Goal: Task Accomplishment & Management: Manage account settings

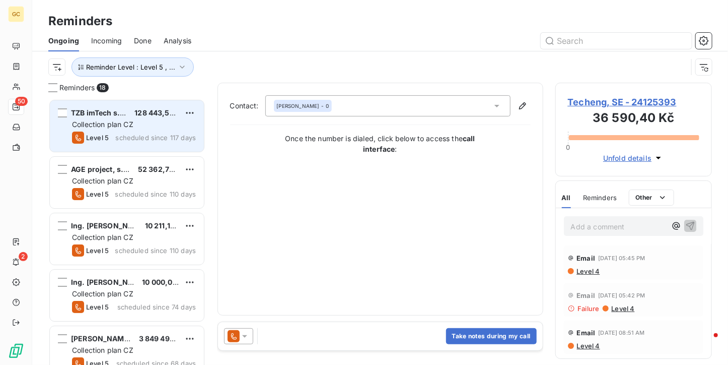
click at [127, 122] on span "Collection plan CZ" at bounding box center [102, 124] width 61 height 9
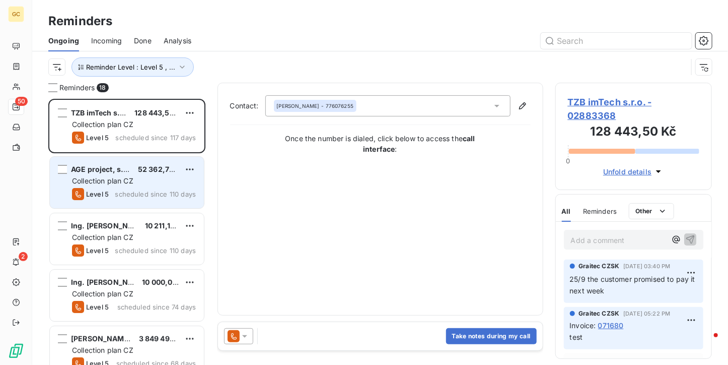
click at [127, 188] on div "Level 5 scheduled since 110 days" at bounding box center [134, 194] width 124 height 12
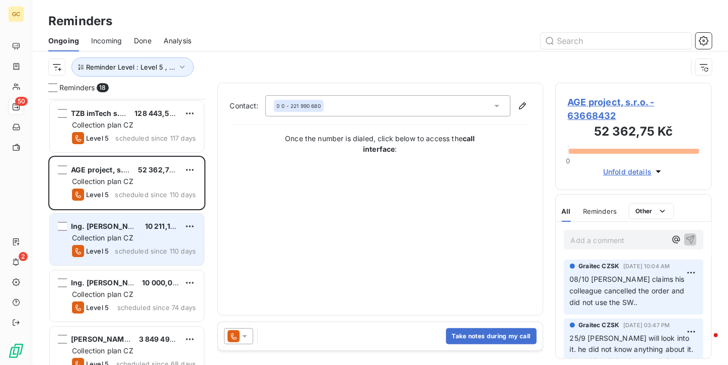
click at [127, 217] on div "Ing. [PERSON_NAME] 10 211,19 Kč Collection plan CZ Level 5 scheduled since 110 …" at bounding box center [127, 239] width 154 height 51
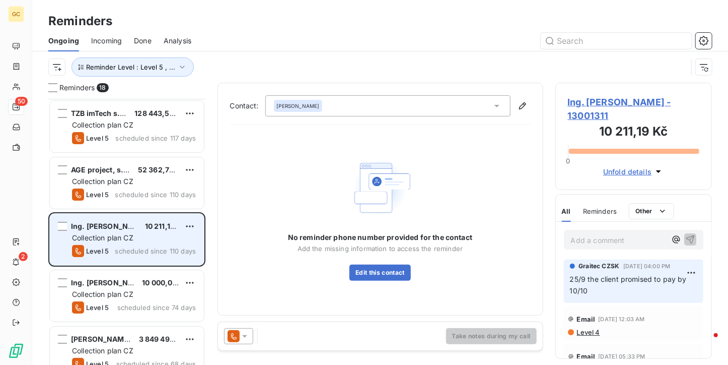
scroll to position [50, 0]
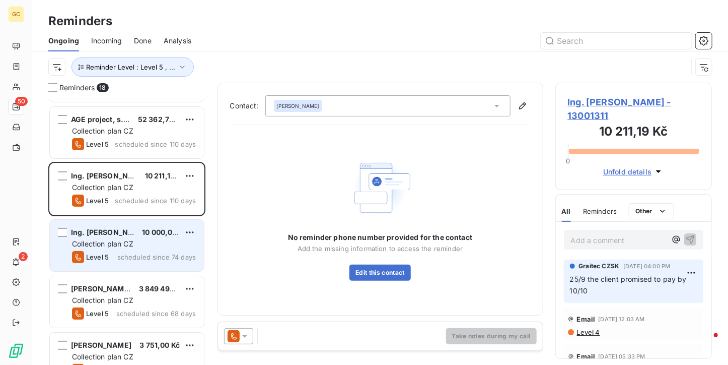
click at [129, 230] on div "Ing. [PERSON_NAME] 10 000,00 Kč" at bounding box center [134, 232] width 124 height 9
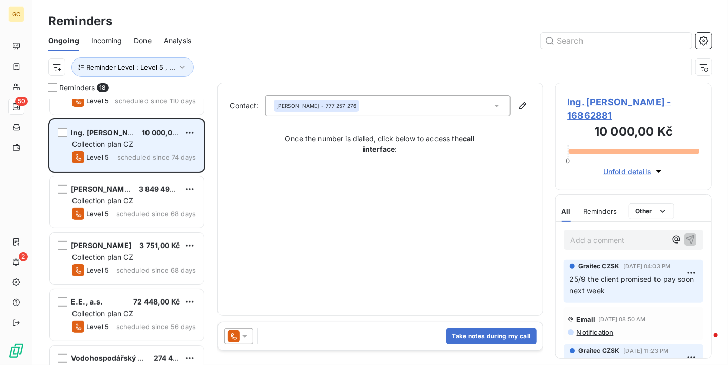
scroll to position [151, 0]
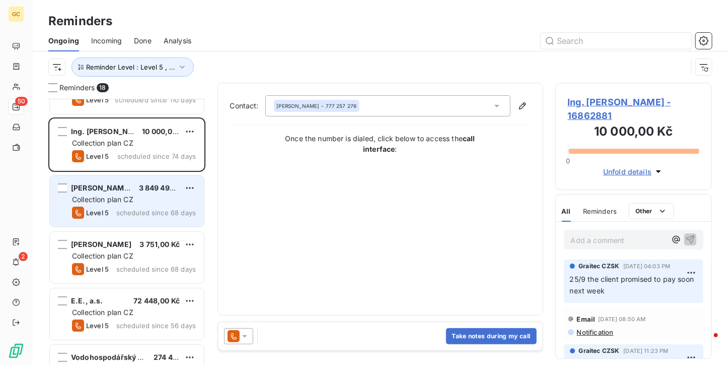
click at [130, 213] on span "scheduled since 68 days" at bounding box center [156, 213] width 80 height 8
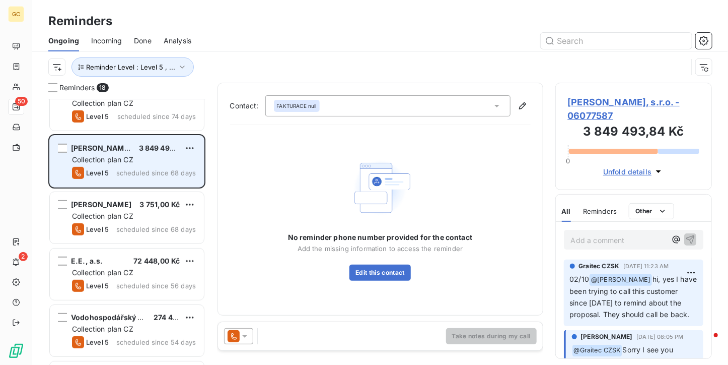
scroll to position [202, 0]
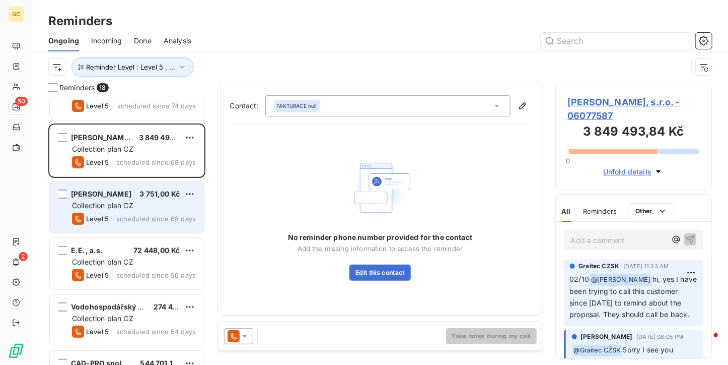
click at [131, 207] on span "Collection plan CZ" at bounding box center [102, 205] width 61 height 9
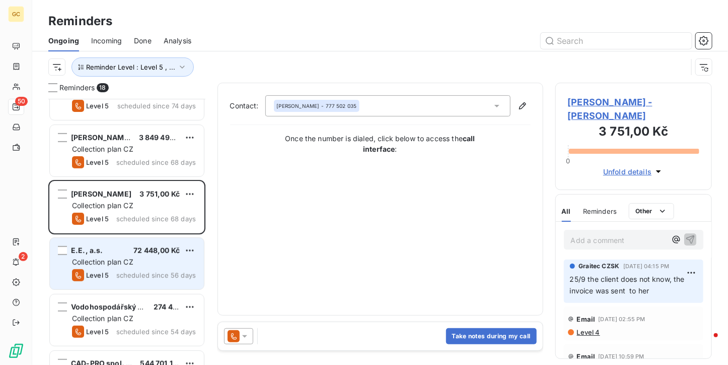
click at [123, 277] on span "scheduled since 56 days" at bounding box center [156, 275] width 80 height 8
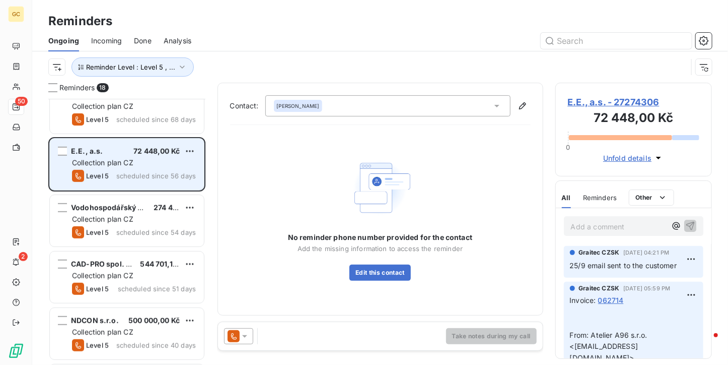
scroll to position [302, 0]
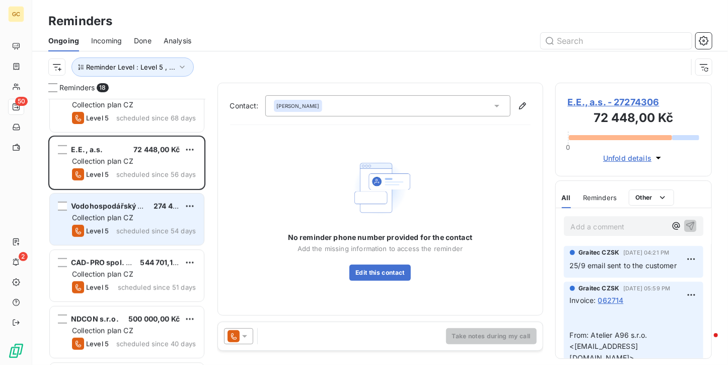
click at [133, 235] on div "Level 5 scheduled since 54 days" at bounding box center [134, 231] width 124 height 12
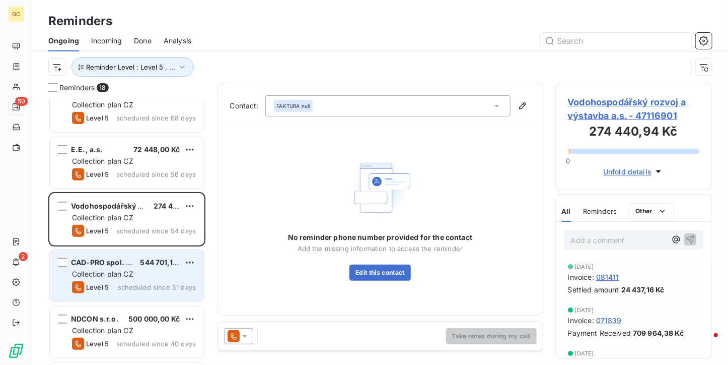
click at [131, 293] on div "CAD-PRO spol. s r.o. 544 701,18 Kč Collection plan CZ Level 5 scheduled since 5…" at bounding box center [127, 275] width 154 height 51
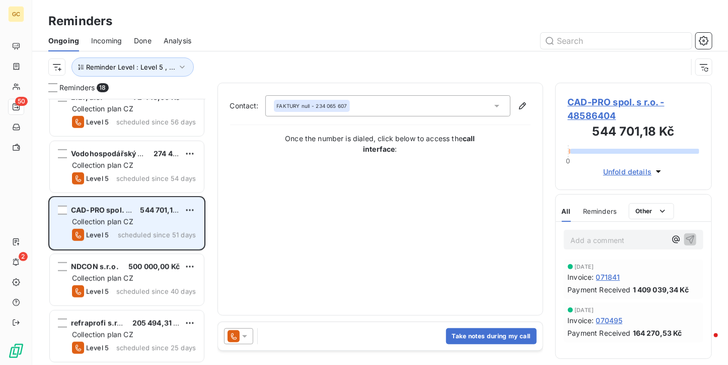
scroll to position [403, 0]
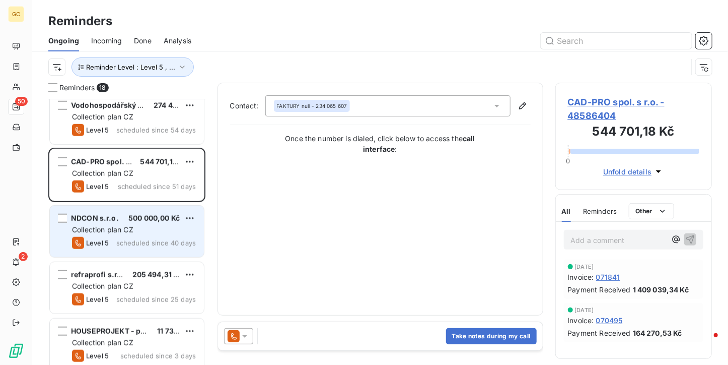
click at [135, 214] on span "500 000,00 Kč" at bounding box center [153, 218] width 51 height 9
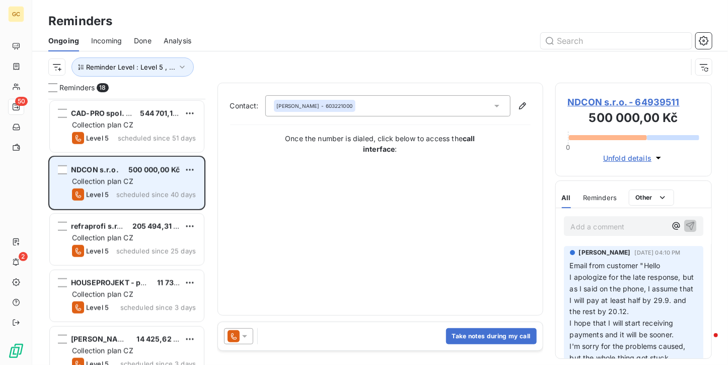
scroll to position [504, 0]
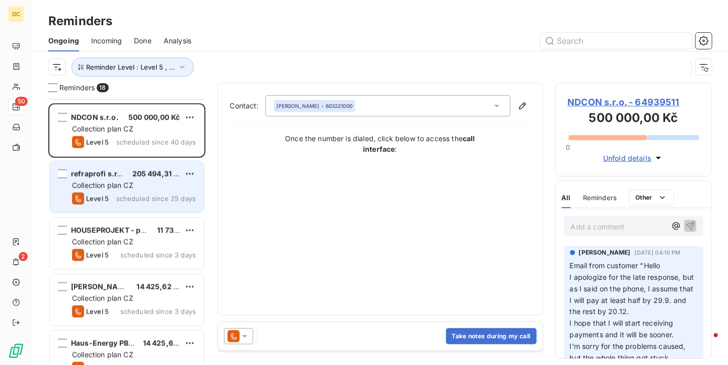
click at [136, 203] on div "Level 5 scheduled since 25 days" at bounding box center [134, 198] width 124 height 12
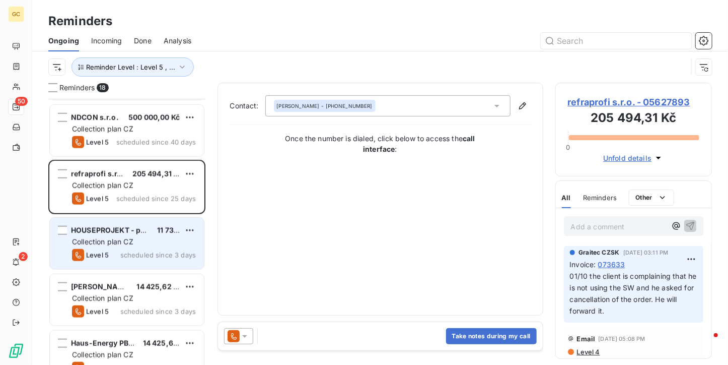
click at [141, 233] on span "HOUSEPROJEKT - project & building s.r.o." at bounding box center [145, 230] width 148 height 9
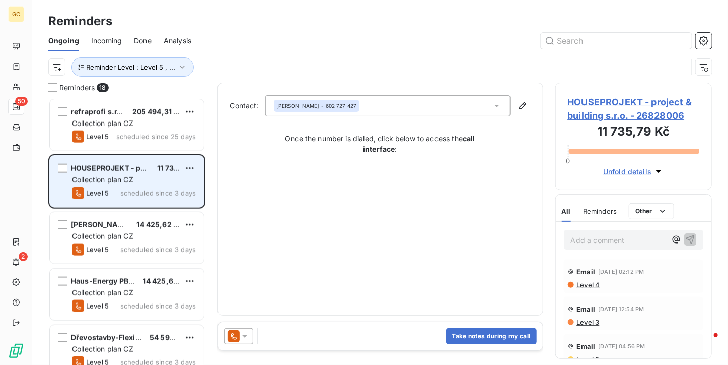
scroll to position [554, 0]
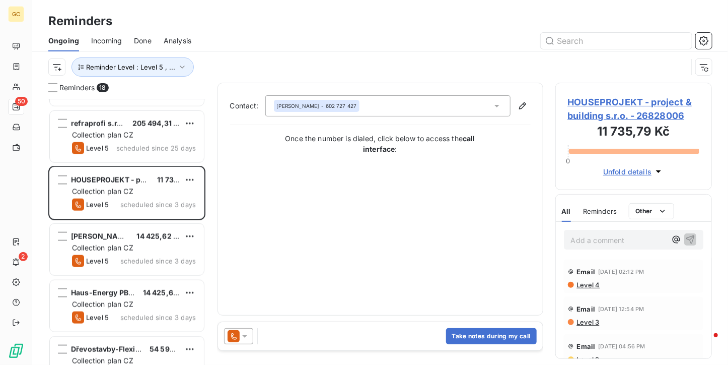
click at [641, 106] on span "HOUSEPROJEKT - project & building s.r.o. - 26828006" at bounding box center [634, 108] width 132 height 27
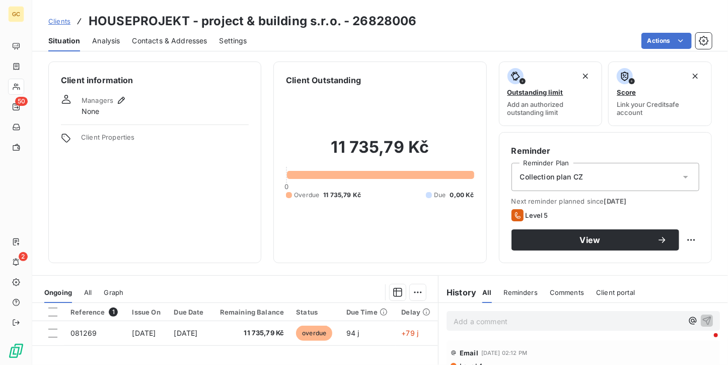
click at [169, 36] on span "Contacts & Addresses" at bounding box center [169, 41] width 75 height 10
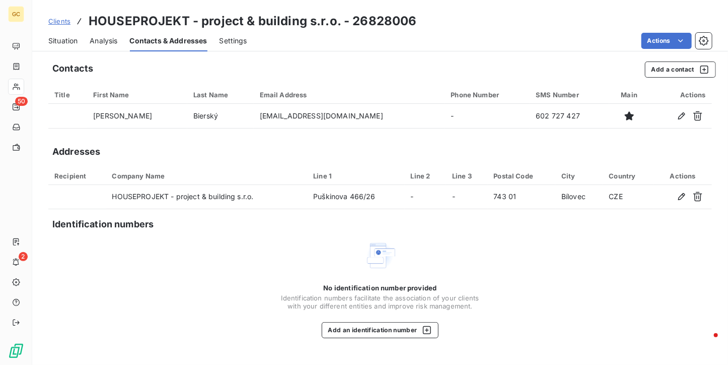
click at [75, 40] on span "Situation" at bounding box center [62, 41] width 29 height 10
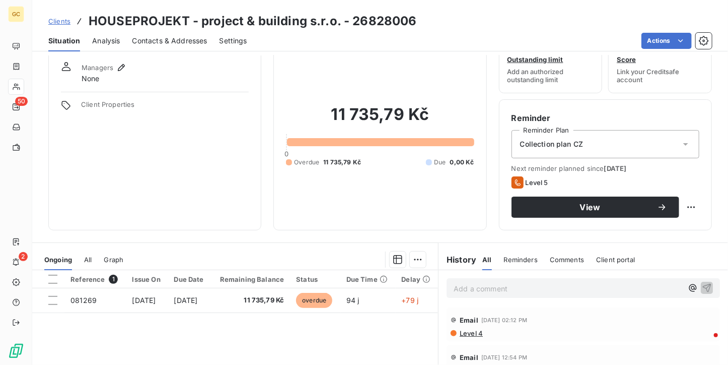
scroll to position [50, 0]
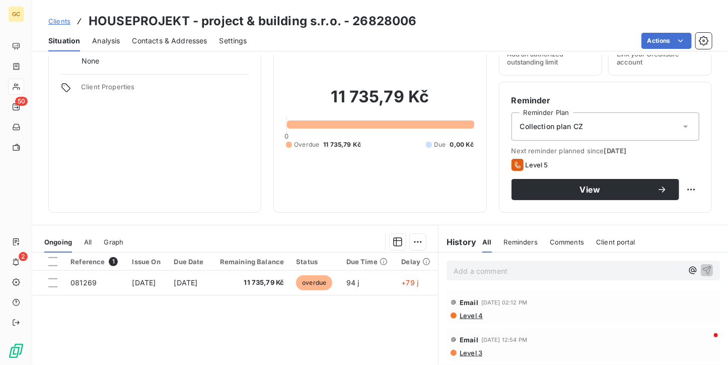
click at [454, 264] on p "Add a comment ﻿" at bounding box center [568, 270] width 229 height 13
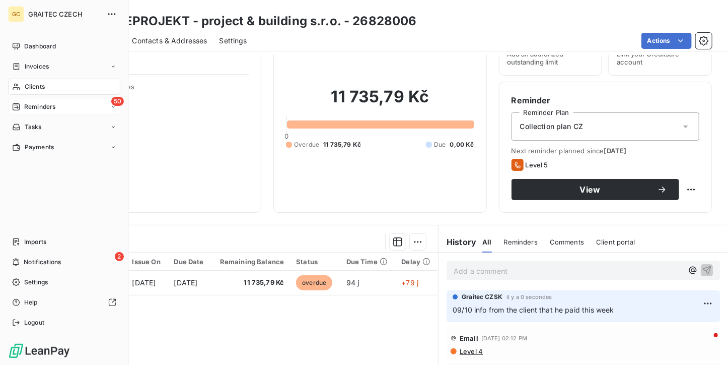
click at [30, 108] on span "Reminders" at bounding box center [39, 106] width 31 height 9
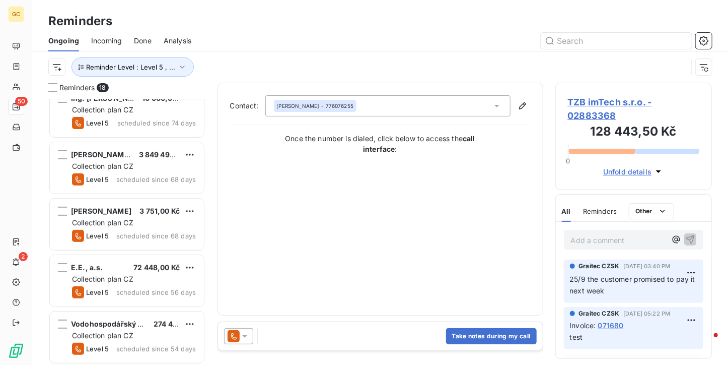
scroll to position [202, 0]
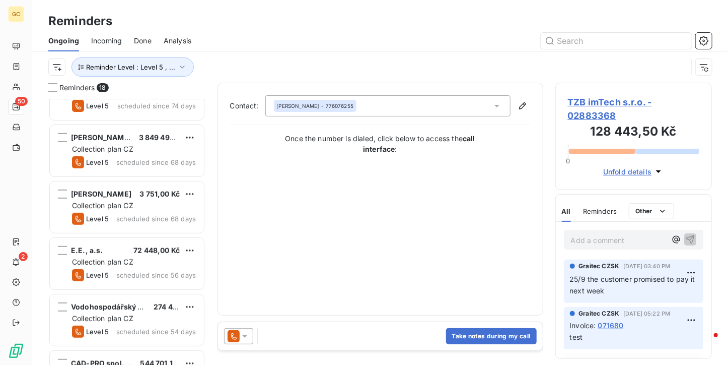
click at [141, 203] on div "Collection plan CZ" at bounding box center [134, 205] width 124 height 10
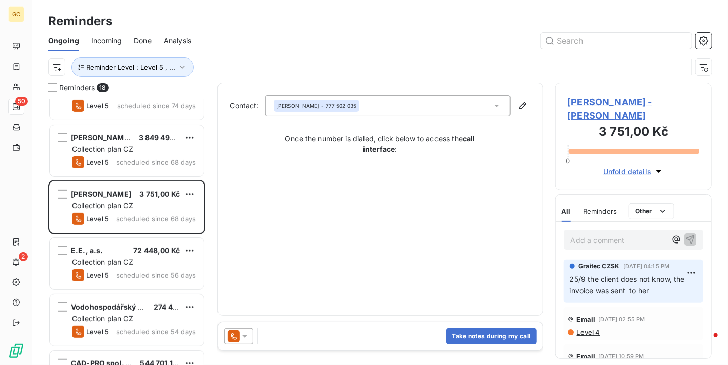
scroll to position [302, 0]
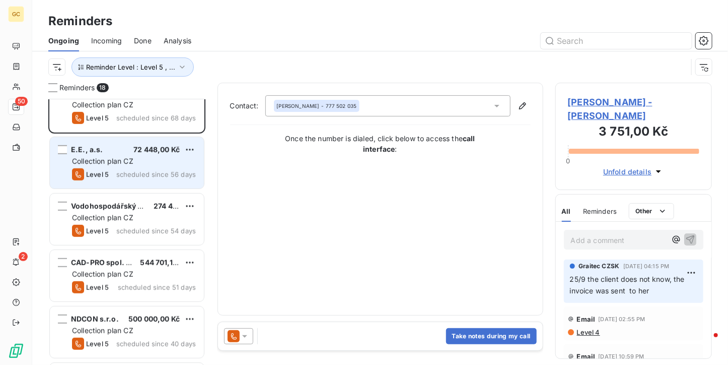
click at [138, 165] on div "Collection plan CZ" at bounding box center [134, 161] width 124 height 10
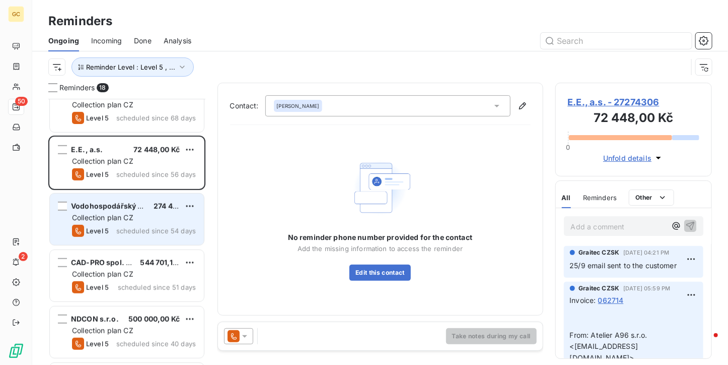
click at [140, 206] on span "Vodohospodářský rozvoj a výstavba a.s." at bounding box center [143, 206] width 144 height 9
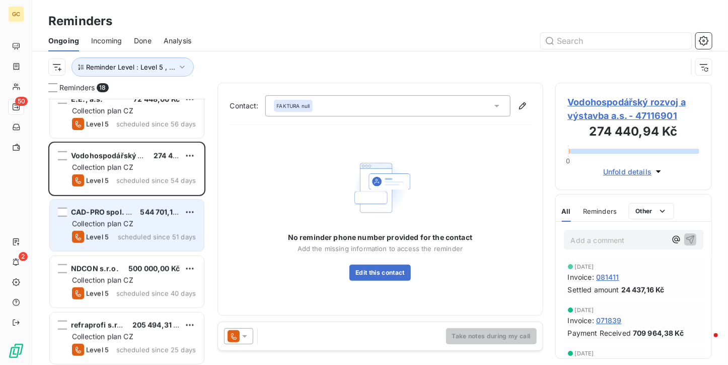
click at [139, 226] on div "Collection plan CZ" at bounding box center [134, 224] width 124 height 10
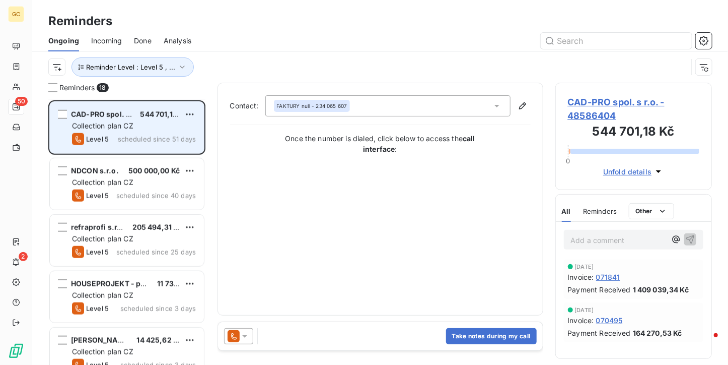
scroll to position [453, 0]
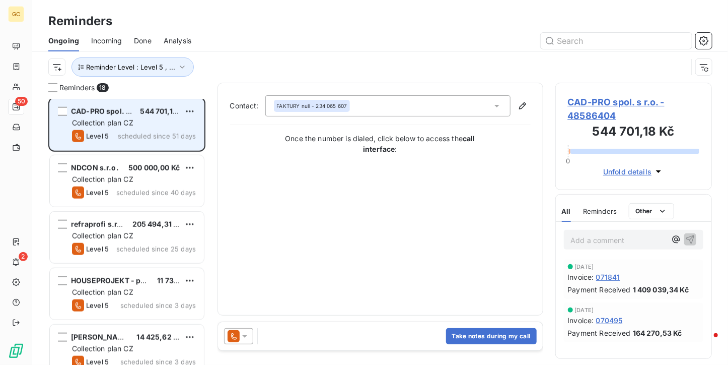
click at [139, 226] on span "205 494,31 Kč" at bounding box center [157, 224] width 50 height 9
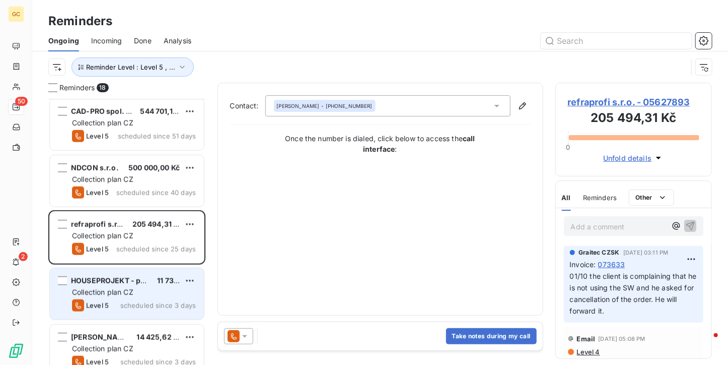
click at [139, 292] on div "Collection plan CZ" at bounding box center [134, 292] width 124 height 10
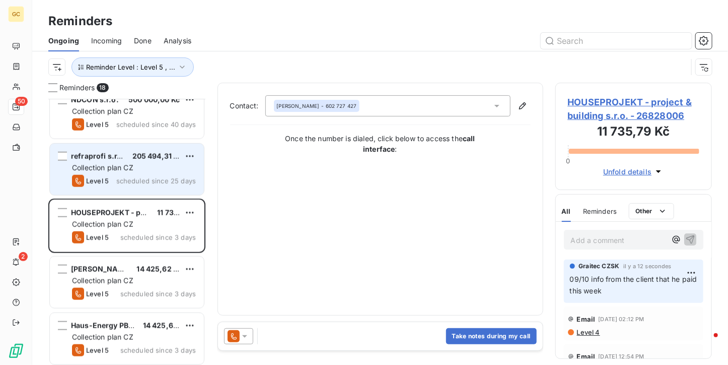
scroll to position [605, 0]
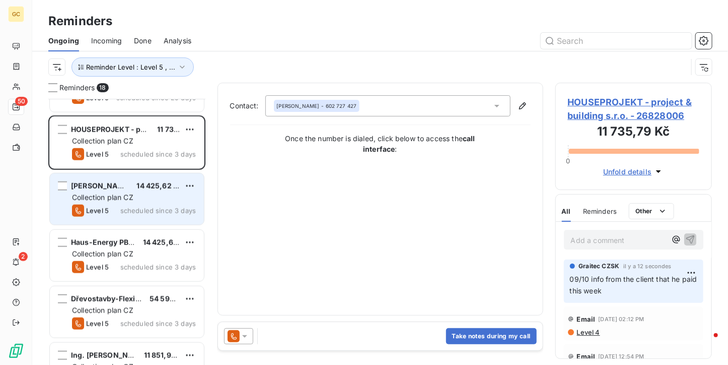
click at [153, 212] on span "scheduled since 3 days" at bounding box center [158, 211] width 76 height 8
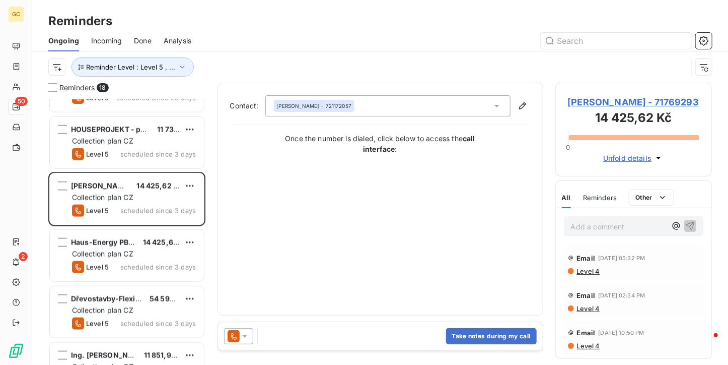
click at [652, 104] on span "[PERSON_NAME] - 71769293" at bounding box center [634, 102] width 132 height 14
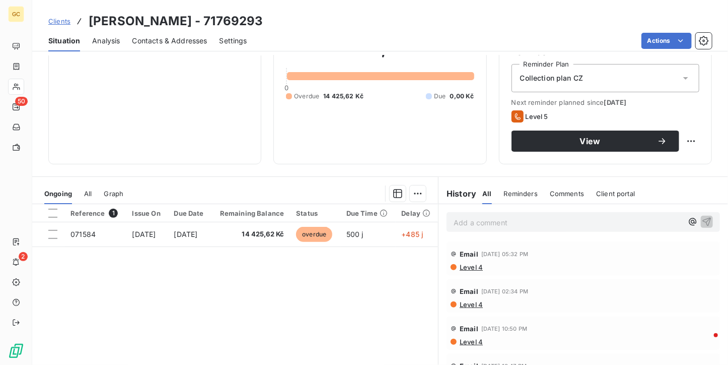
scroll to position [101, 0]
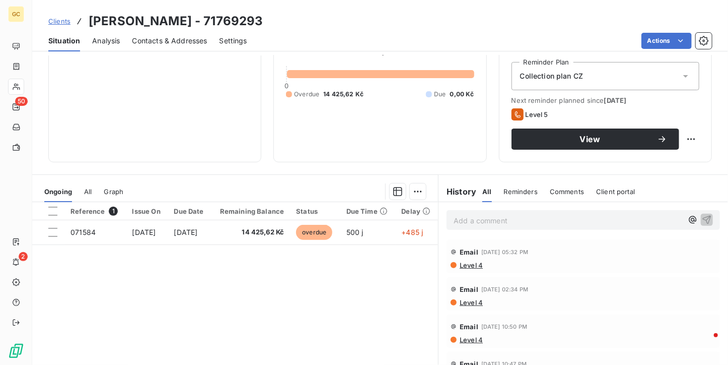
click at [188, 48] on div "Contacts & Addresses" at bounding box center [169, 40] width 75 height 21
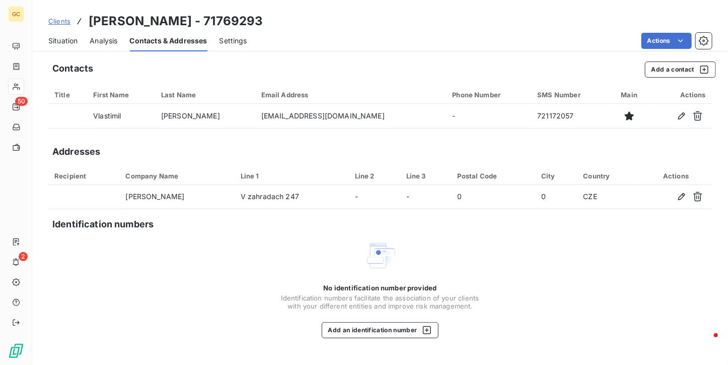
click at [77, 48] on div "Situation" at bounding box center [62, 40] width 29 height 21
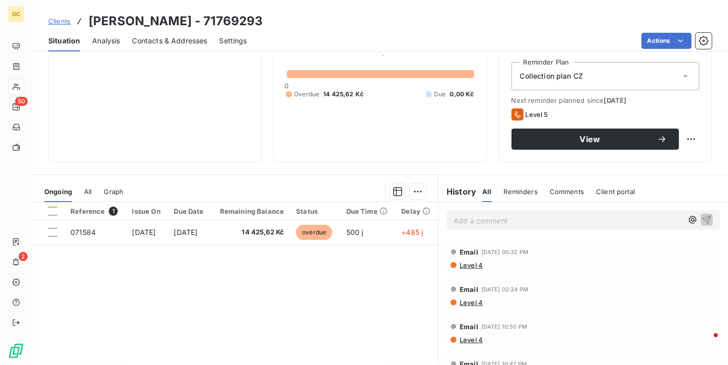
click at [172, 43] on span "Contacts & Addresses" at bounding box center [169, 41] width 75 height 10
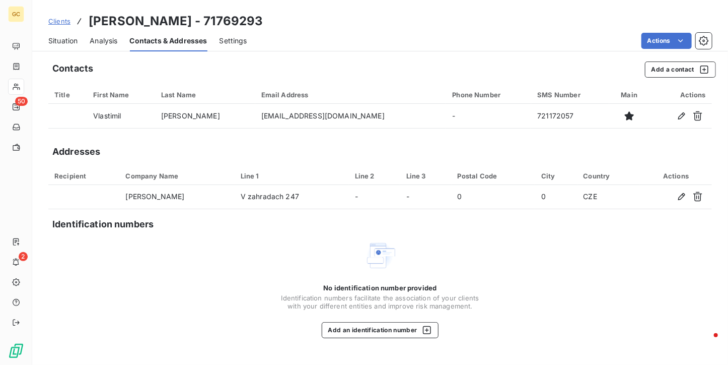
click at [56, 45] on span "Situation" at bounding box center [62, 41] width 29 height 10
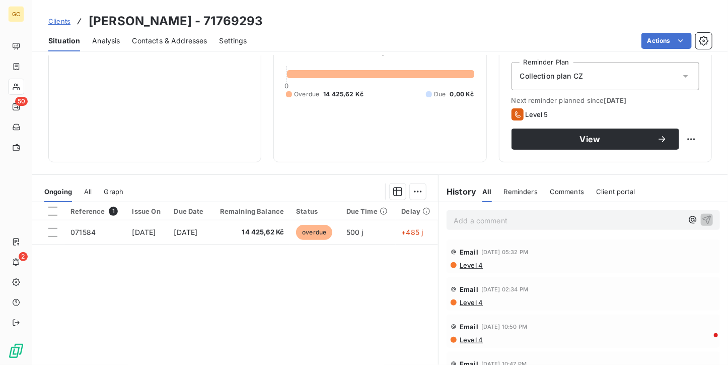
click at [193, 32] on div "Contacts & Addresses" at bounding box center [169, 40] width 75 height 21
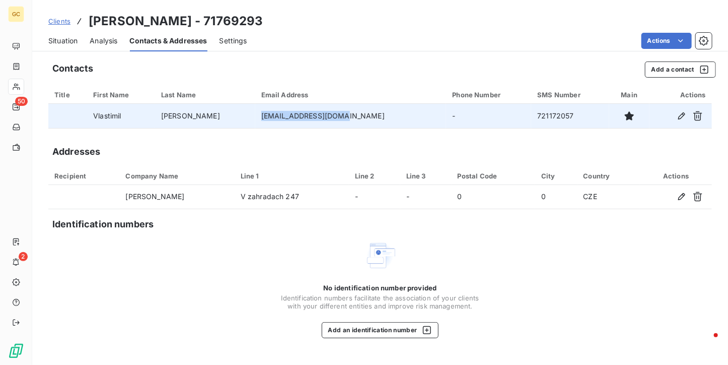
drag, startPoint x: 252, startPoint y: 112, endPoint x: 342, endPoint y: 119, distance: 90.5
click at [342, 119] on td "[EMAIL_ADDRESS][DOMAIN_NAME]" at bounding box center [350, 116] width 191 height 24
copy td "[EMAIL_ADDRESS][DOMAIN_NAME]"
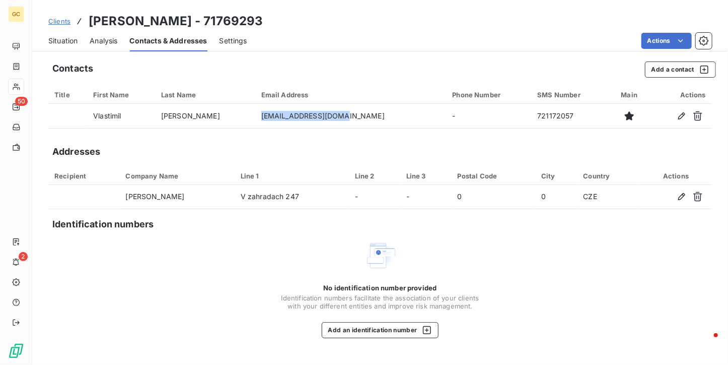
click at [58, 42] on span "Situation" at bounding box center [62, 41] width 29 height 10
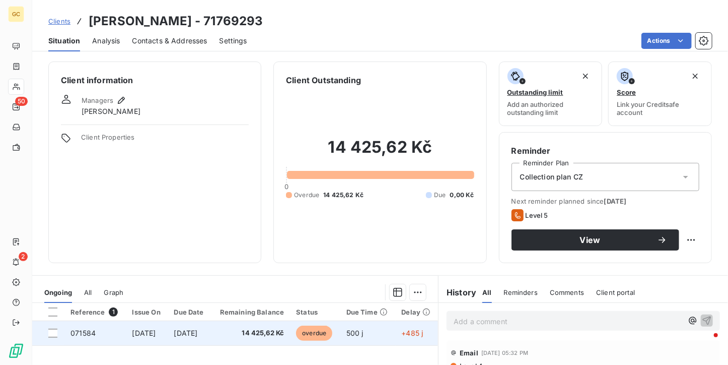
click at [132, 333] on span "[DATE]" at bounding box center [144, 332] width 24 height 9
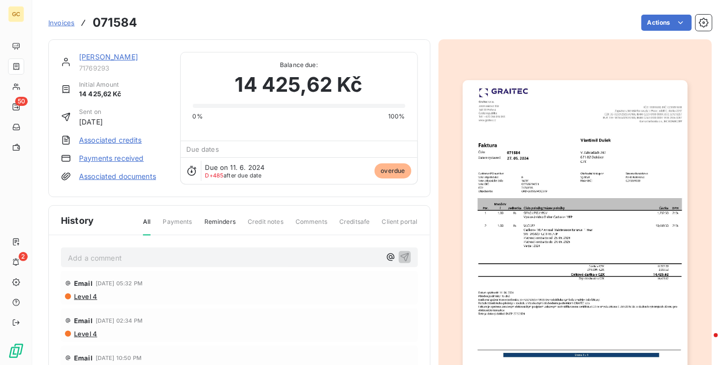
click at [551, 243] on img "button" at bounding box center [575, 239] width 225 height 318
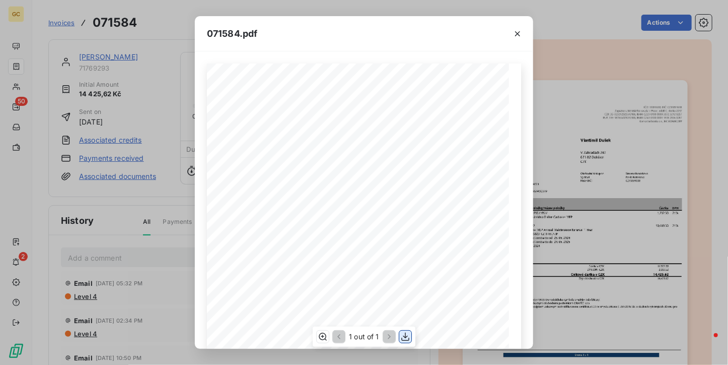
click at [404, 338] on icon "button" at bounding box center [405, 336] width 10 height 10
click at [423, 49] on div "071584.pdf" at bounding box center [364, 33] width 339 height 35
click at [518, 34] on icon "button" at bounding box center [518, 34] width 10 height 10
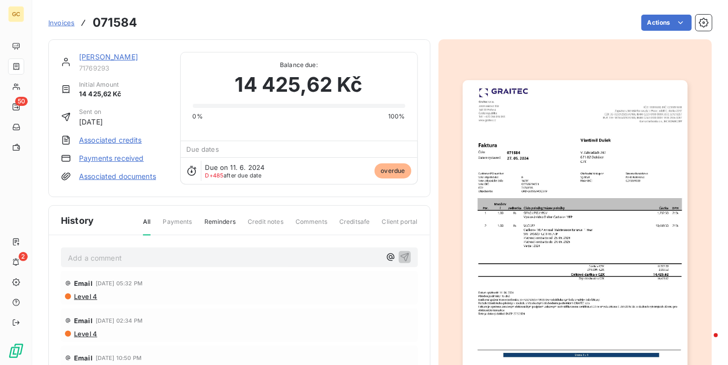
click at [97, 56] on link "[PERSON_NAME]" at bounding box center [108, 56] width 59 height 9
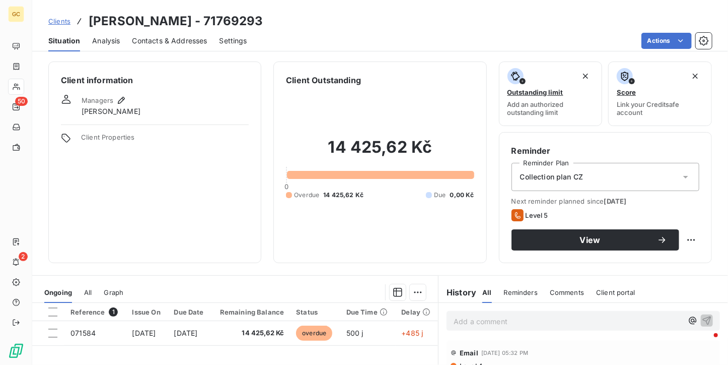
click at [189, 48] on div "Contacts & Addresses" at bounding box center [169, 40] width 75 height 21
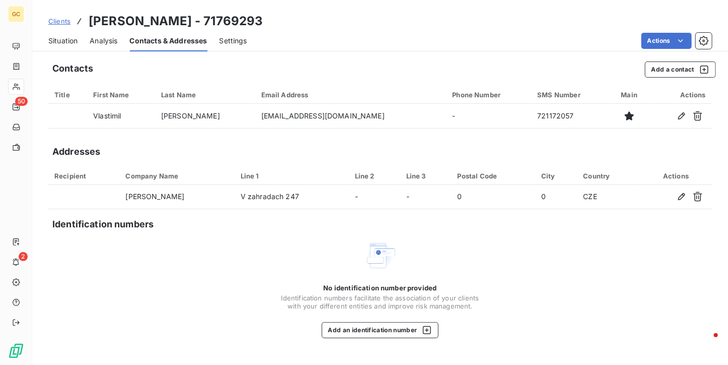
click at [78, 40] on span "Situation" at bounding box center [62, 41] width 29 height 10
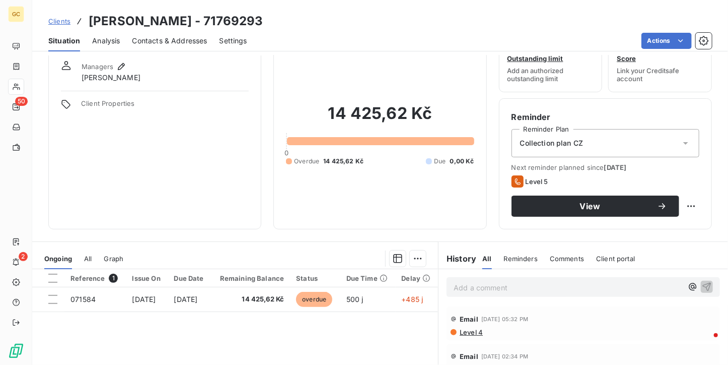
scroll to position [50, 0]
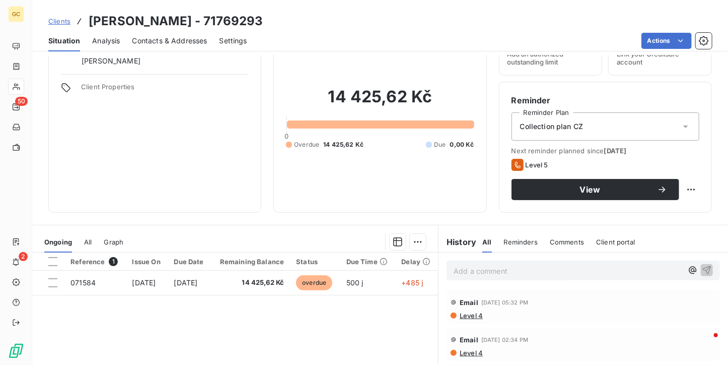
click at [479, 274] on p "Add a comment ﻿" at bounding box center [568, 270] width 229 height 13
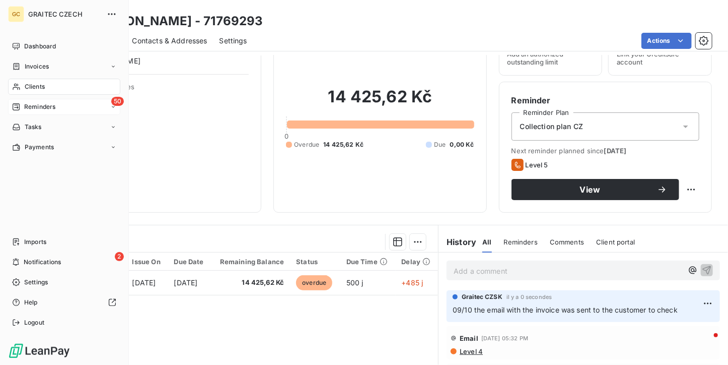
click at [49, 109] on span "Reminders" at bounding box center [39, 106] width 31 height 9
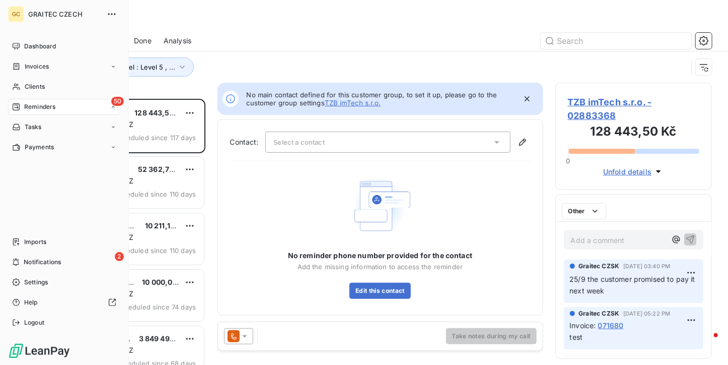
scroll to position [258, 149]
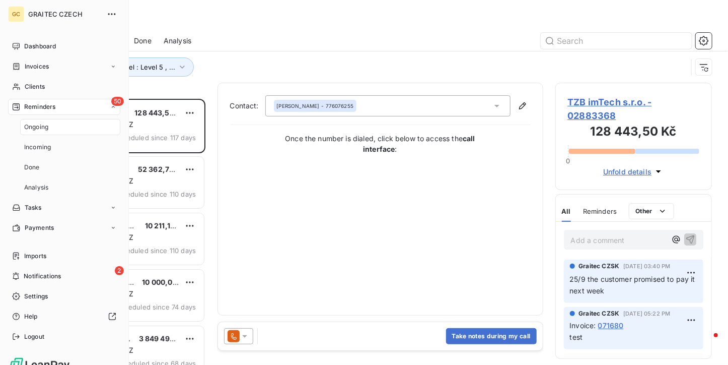
click at [46, 127] on span "Ongoing" at bounding box center [36, 126] width 24 height 9
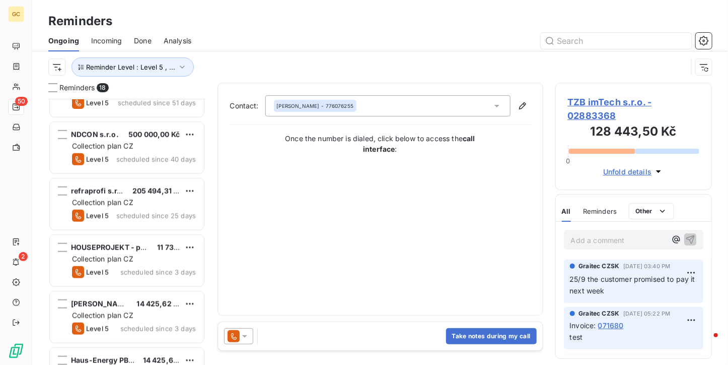
scroll to position [504, 0]
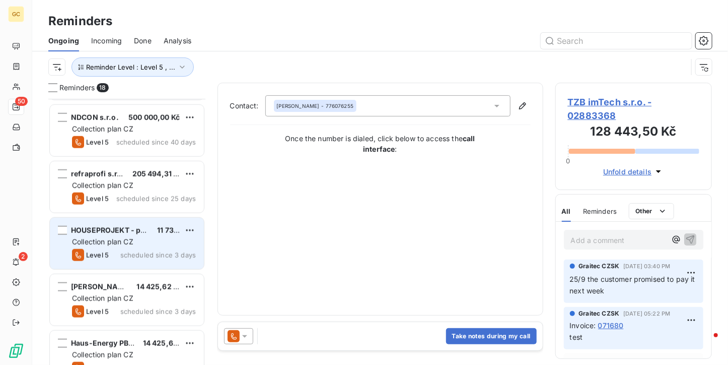
click at [132, 227] on span "HOUSEPROJEKT - project & building s.r.o." at bounding box center [145, 230] width 148 height 9
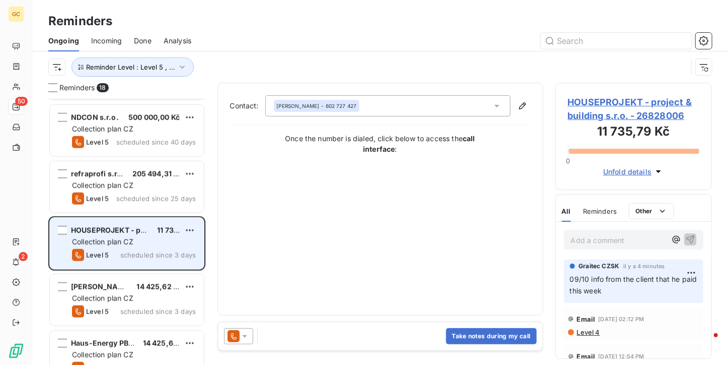
scroll to position [605, 0]
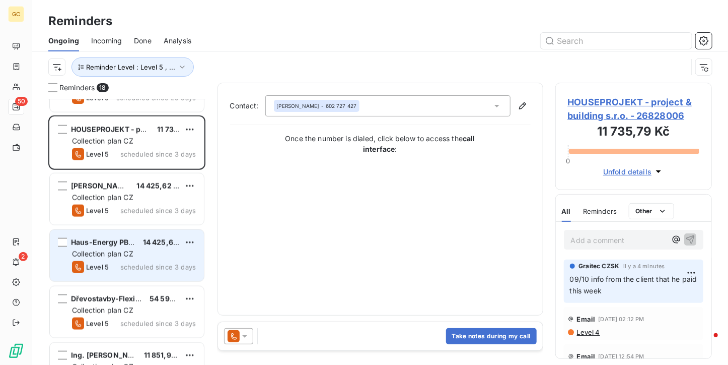
click at [132, 234] on div "Haus-Energy PB s.r.o. 14 425,62 Kč Collection plan CZ Level 5 scheduled since 3…" at bounding box center [127, 255] width 154 height 51
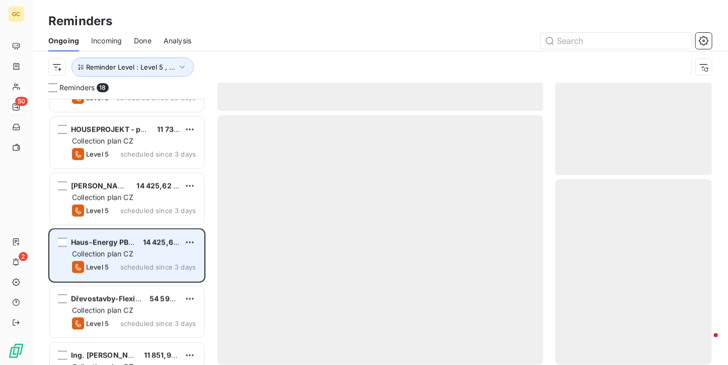
scroll to position [705, 0]
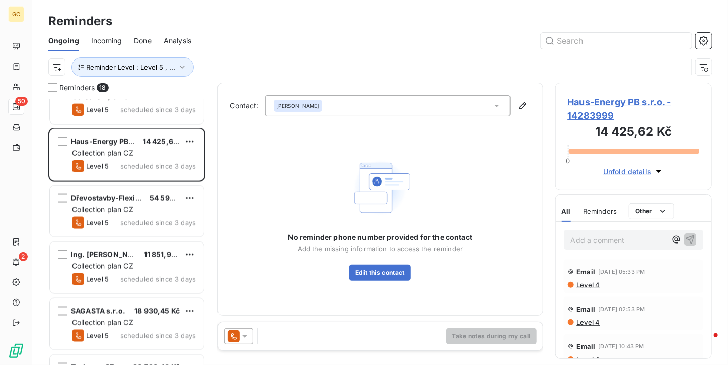
click at [578, 116] on span "Haus-Energy PB s.r.o. - 14283999" at bounding box center [634, 108] width 132 height 27
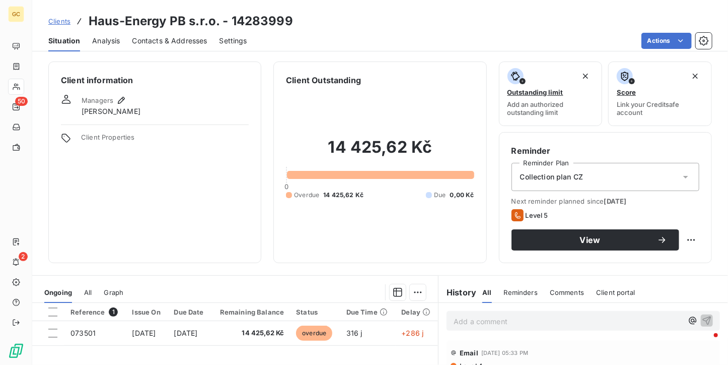
click at [170, 43] on span "Contacts & Addresses" at bounding box center [169, 41] width 75 height 10
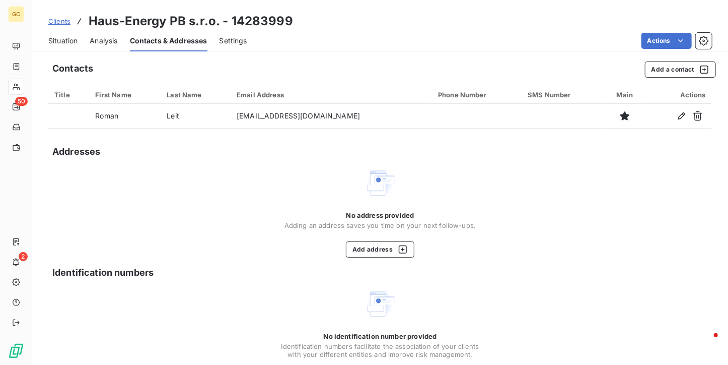
click at [62, 46] on div "Situation" at bounding box center [62, 40] width 29 height 21
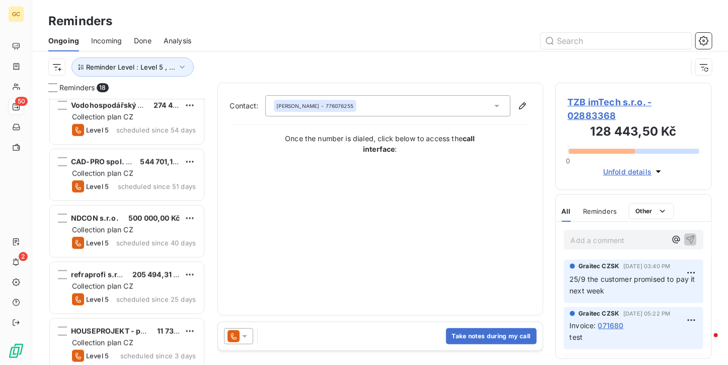
scroll to position [554, 0]
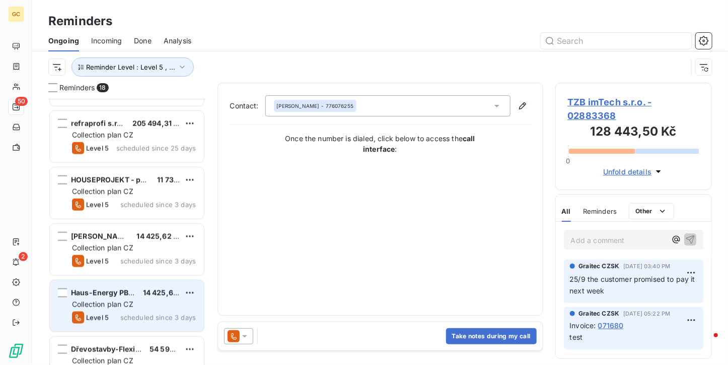
click at [131, 290] on span "Haus-Energy PB s.r.o." at bounding box center [110, 292] width 78 height 9
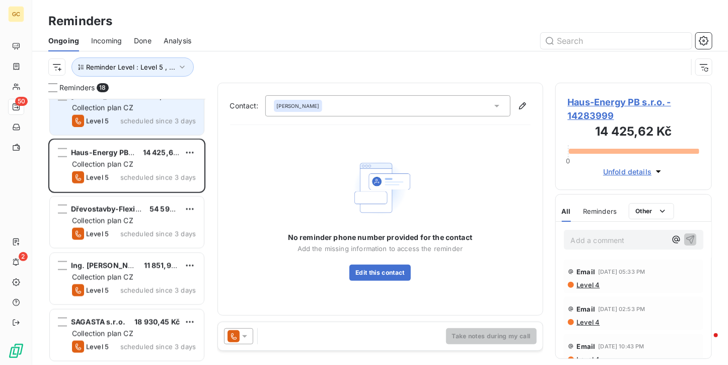
scroll to position [649, 0]
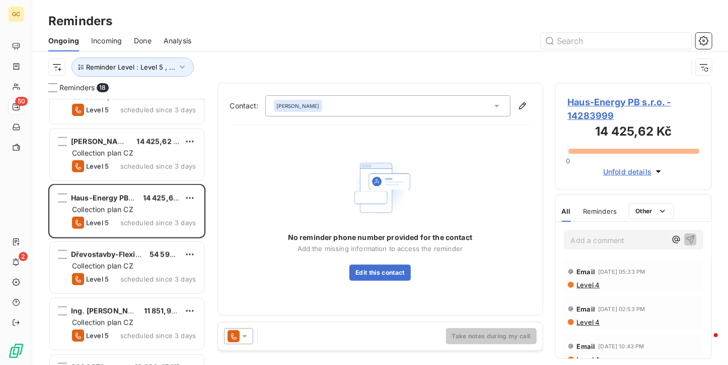
click at [241, 336] on icon at bounding box center [245, 336] width 10 height 10
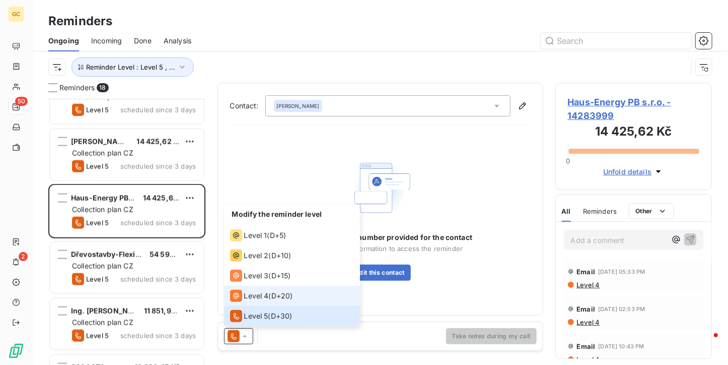
click at [250, 292] on span "Level 4" at bounding box center [256, 296] width 25 height 10
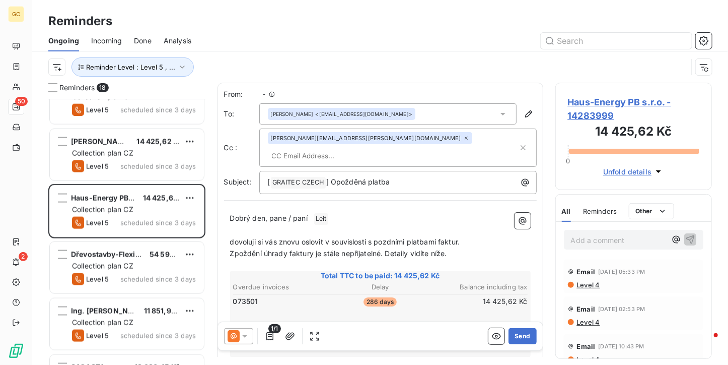
scroll to position [258, 149]
click at [596, 101] on span "Haus-Energy PB s.r.o. - 14283999" at bounding box center [634, 108] width 132 height 27
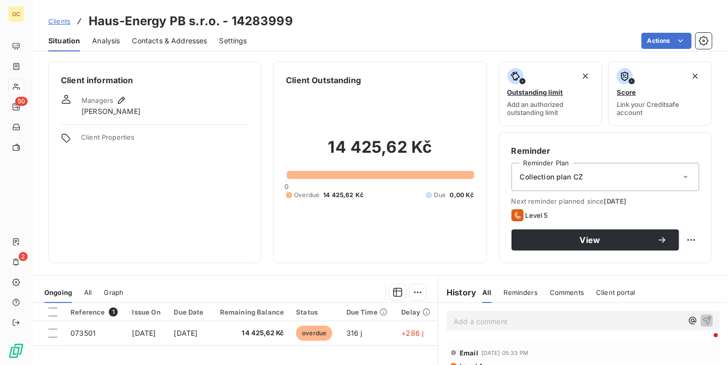
click at [146, 38] on span "Contacts & Addresses" at bounding box center [169, 41] width 75 height 10
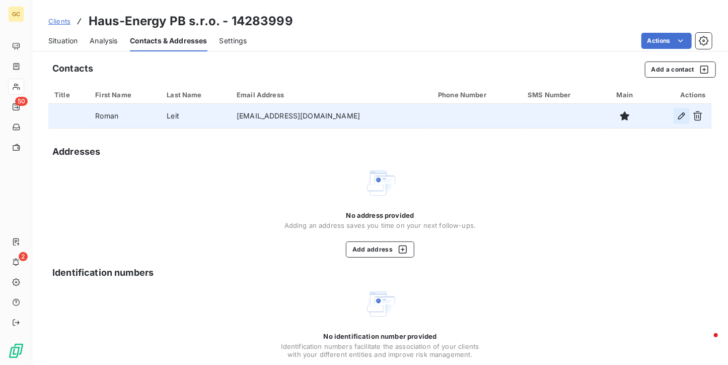
click at [677, 116] on icon "button" at bounding box center [682, 116] width 10 height 10
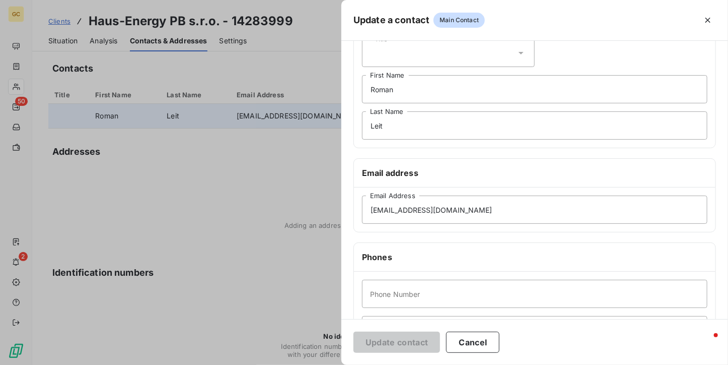
scroll to position [101, 0]
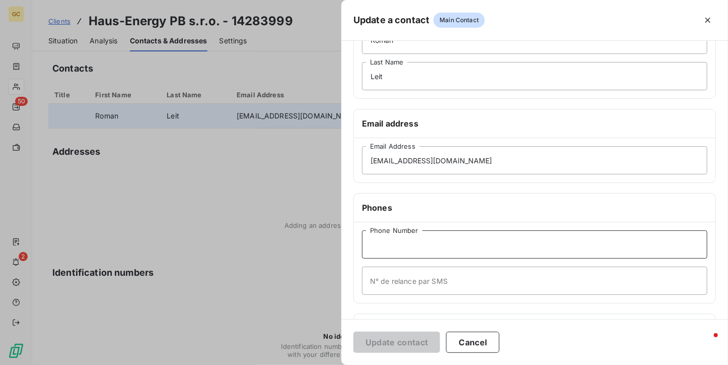
click at [402, 237] on input "Phone Number" at bounding box center [535, 244] width 346 height 28
paste input "725 571 918"
type input "725 571 918"
click at [391, 334] on button "Update contact" at bounding box center [397, 341] width 87 height 21
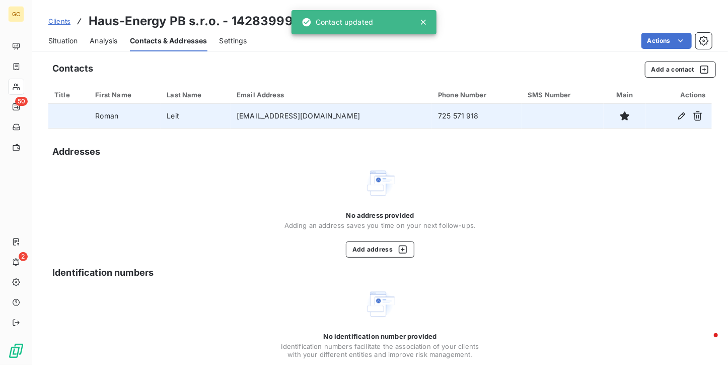
click at [210, 224] on div "No address provided Adding an address saves you time on your next follow-ups. A…" at bounding box center [380, 212] width 664 height 91
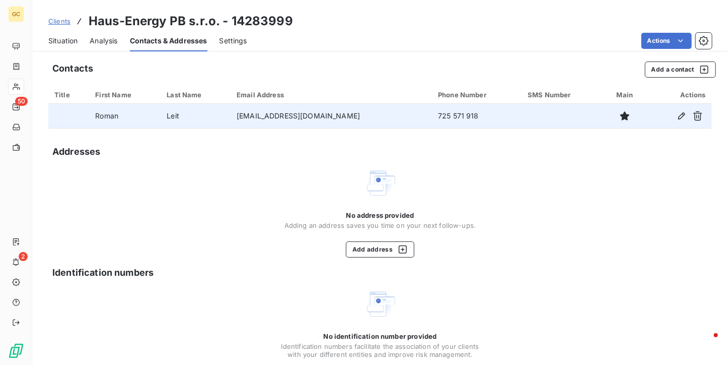
click at [36, 41] on div "Situation Analysis Contacts & Addresses Settings Actions" at bounding box center [380, 40] width 696 height 21
click at [45, 37] on div "Situation Analysis Contacts & Addresses Settings Actions" at bounding box center [380, 40] width 696 height 21
click at [51, 36] on span "Situation" at bounding box center [62, 41] width 29 height 10
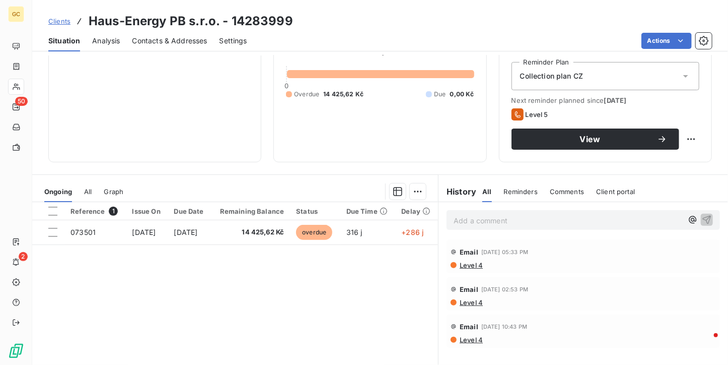
scroll to position [0, 0]
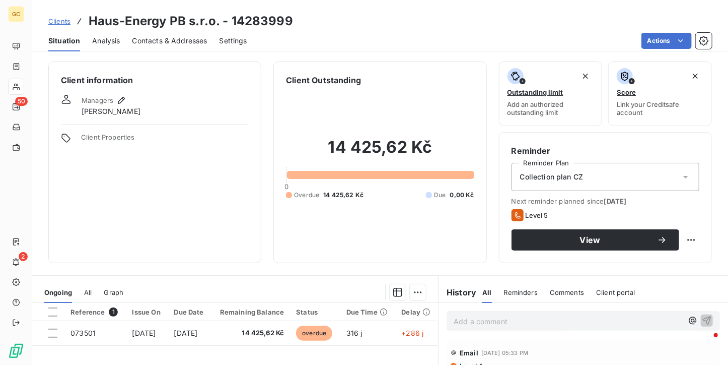
click at [179, 40] on span "Contacts & Addresses" at bounding box center [169, 41] width 75 height 10
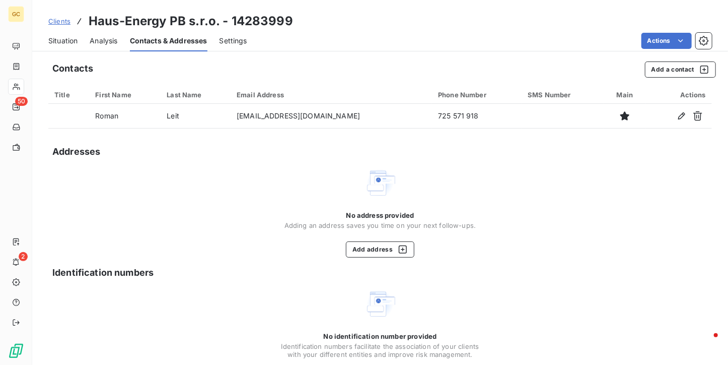
click at [51, 46] on div "Situation" at bounding box center [62, 40] width 29 height 21
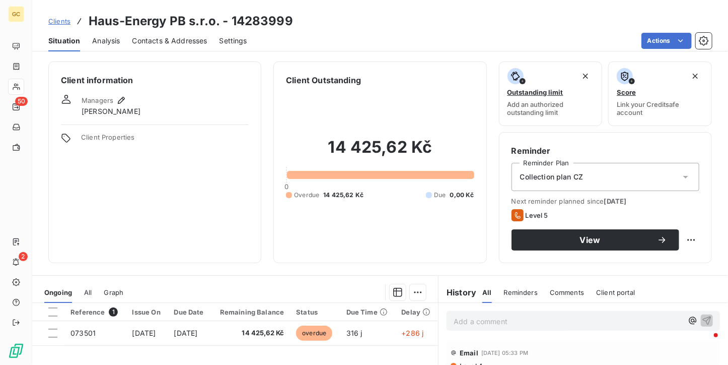
scroll to position [50, 0]
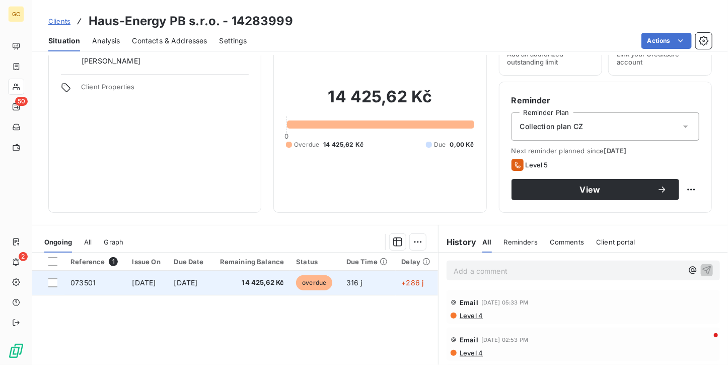
click at [198, 290] on td "[DATE]" at bounding box center [189, 283] width 43 height 24
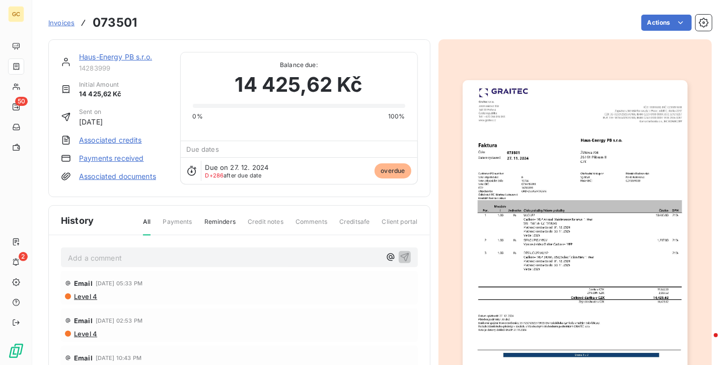
click at [609, 189] on img "button" at bounding box center [575, 239] width 225 height 318
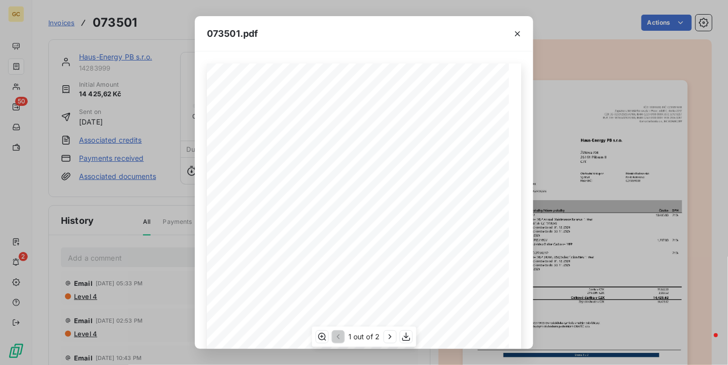
scroll to position [101, 0]
click at [521, 35] on icon "button" at bounding box center [518, 34] width 10 height 10
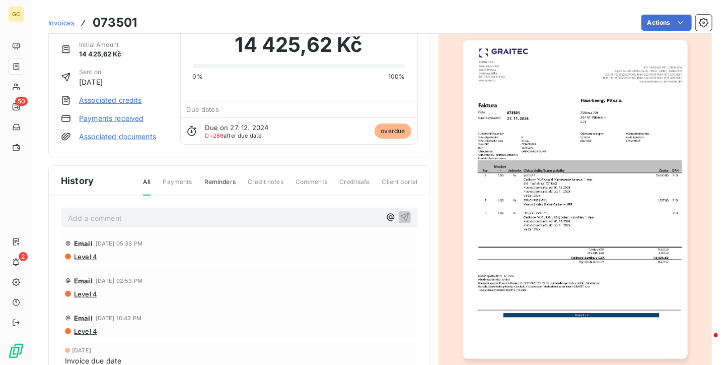
scroll to position [0, 0]
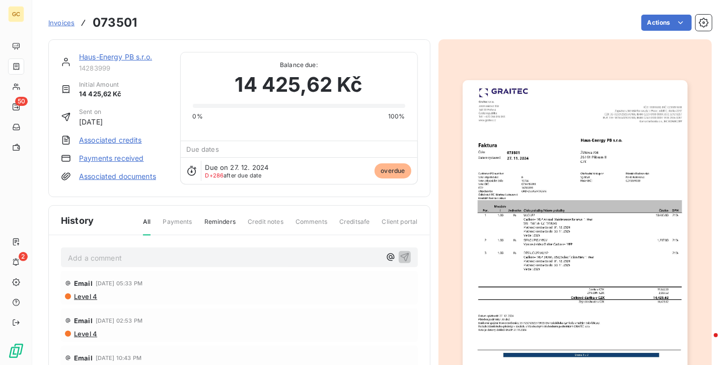
click at [544, 202] on img "button" at bounding box center [575, 239] width 225 height 318
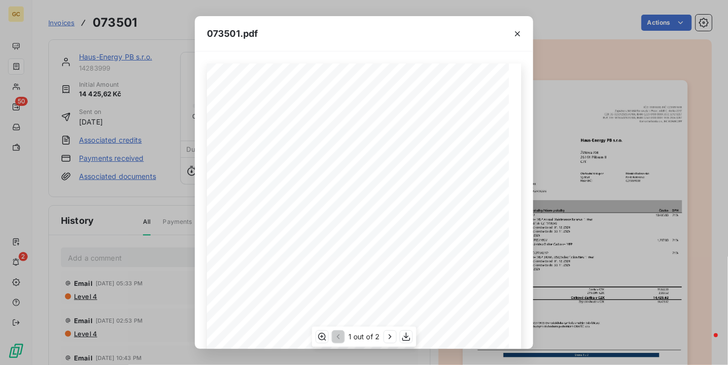
scroll to position [151, 0]
click at [521, 31] on icon "button" at bounding box center [518, 34] width 10 height 10
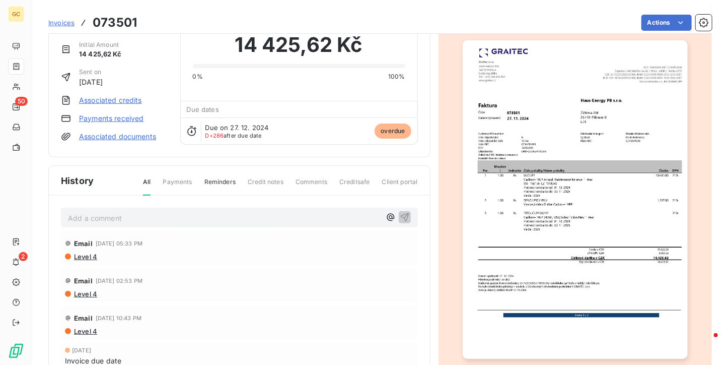
scroll to position [0, 0]
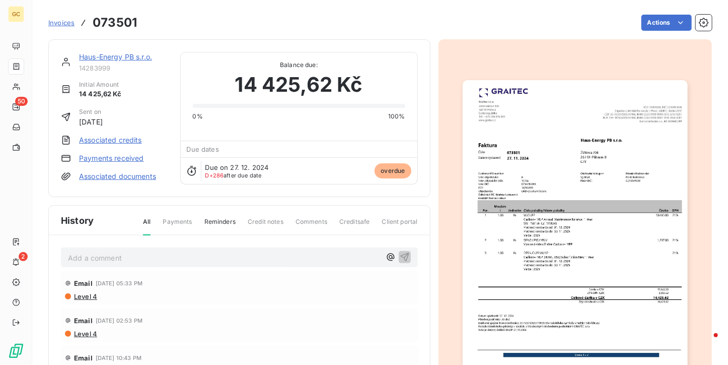
click at [107, 50] on div "Haus-Energy PB s.r.o. 14283999 Initial Amount 14 425,62 Kč Sent on [DATE] Assoc…" at bounding box center [239, 118] width 382 height 158
click at [106, 55] on link "Haus-Energy PB s.r.o." at bounding box center [115, 56] width 73 height 9
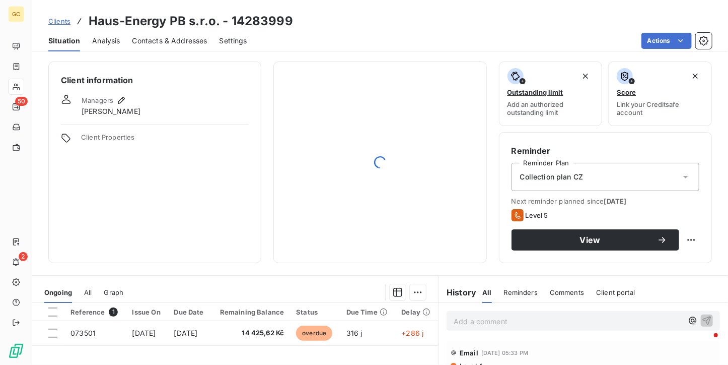
click at [206, 36] on span "Contacts & Addresses" at bounding box center [169, 41] width 75 height 10
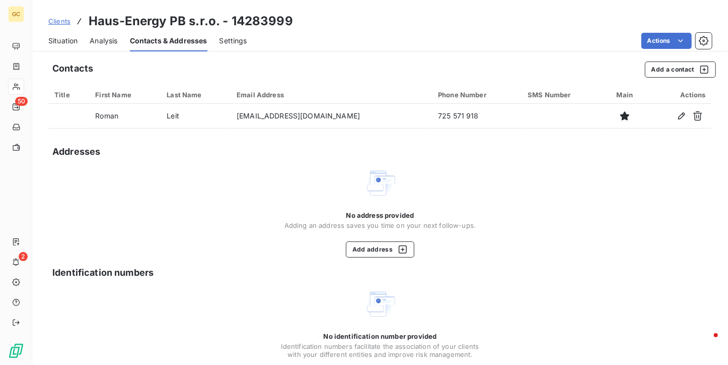
click at [70, 41] on span "Situation" at bounding box center [62, 41] width 29 height 10
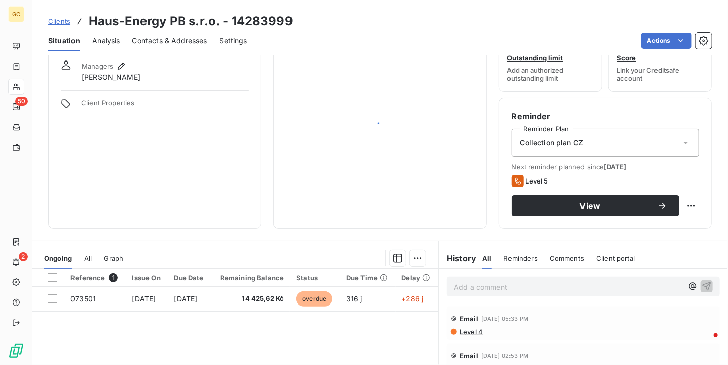
scroll to position [50, 0]
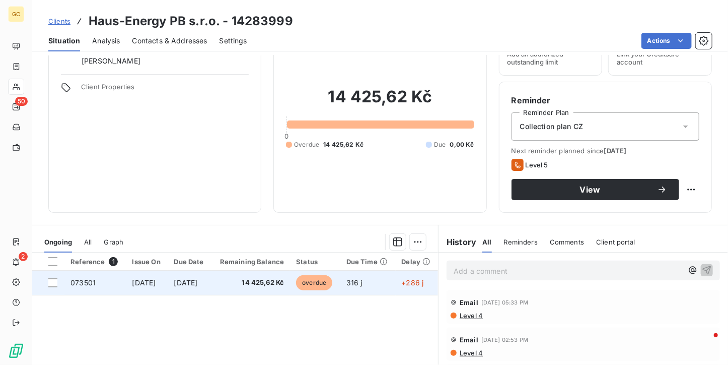
click at [240, 286] on td "14 425,62 Kč" at bounding box center [251, 283] width 79 height 24
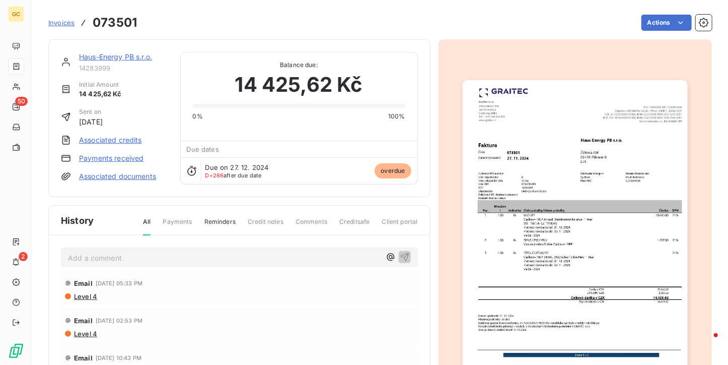
click at [570, 189] on img "button" at bounding box center [575, 239] width 225 height 318
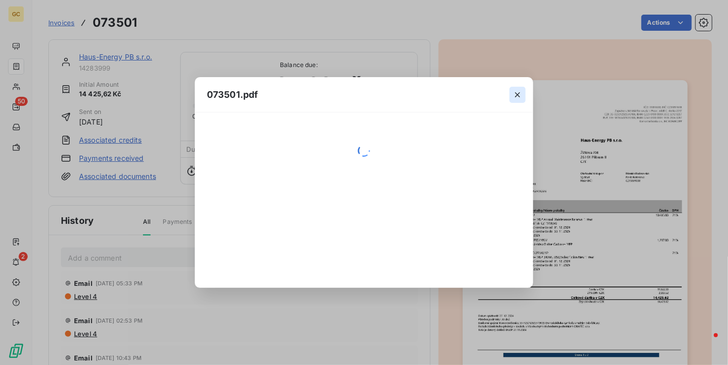
click at [519, 92] on div "073501.pdf" at bounding box center [364, 182] width 339 height 211
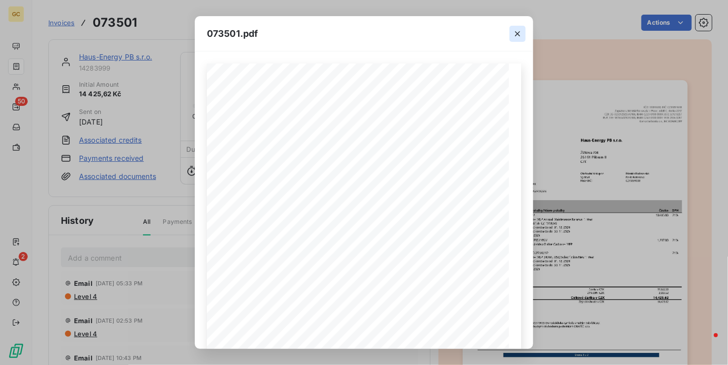
click at [523, 32] on button "button" at bounding box center [518, 34] width 16 height 16
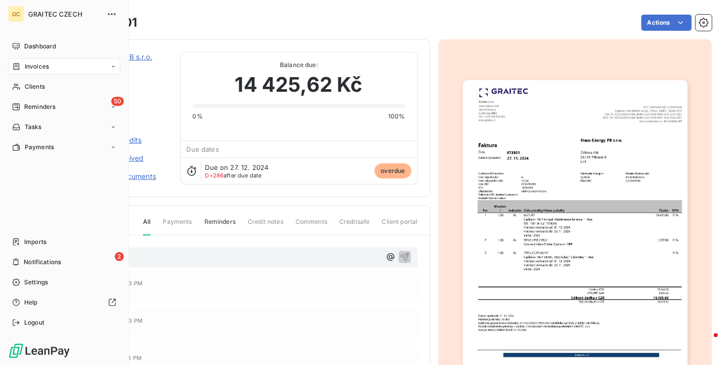
drag, startPoint x: 15, startPoint y: 176, endPoint x: 142, endPoint y: 170, distance: 127.1
click at [15, 176] on div "Dashboard Invoices Clients 50 Reminders Tasks Payments Imports 2 Notifications …" at bounding box center [64, 184] width 112 height 292
click at [19, 108] on icon at bounding box center [16, 106] width 7 height 7
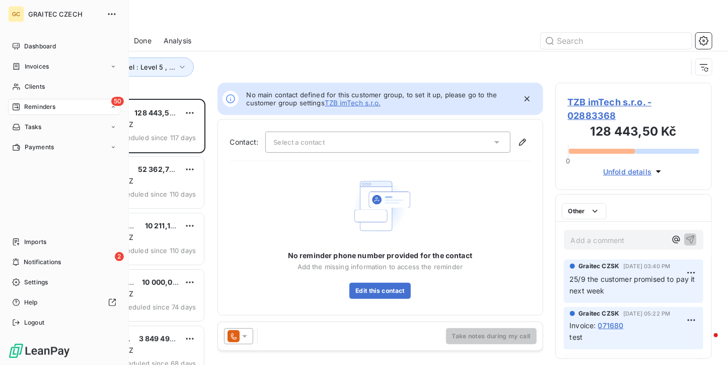
scroll to position [258, 149]
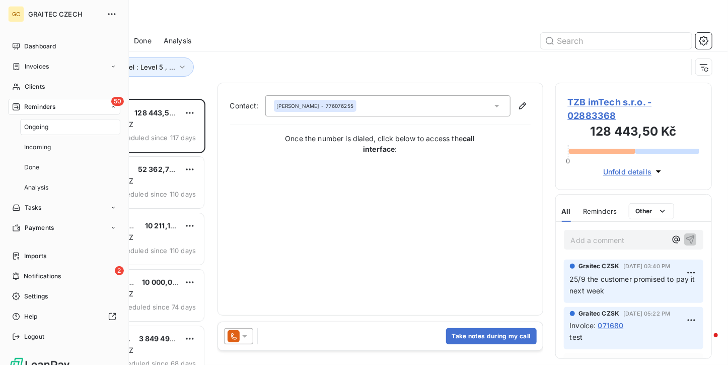
click at [40, 126] on span "Ongoing" at bounding box center [36, 126] width 24 height 9
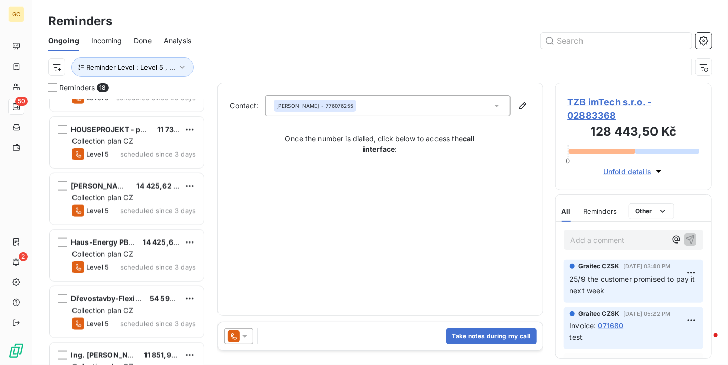
scroll to position [750, 0]
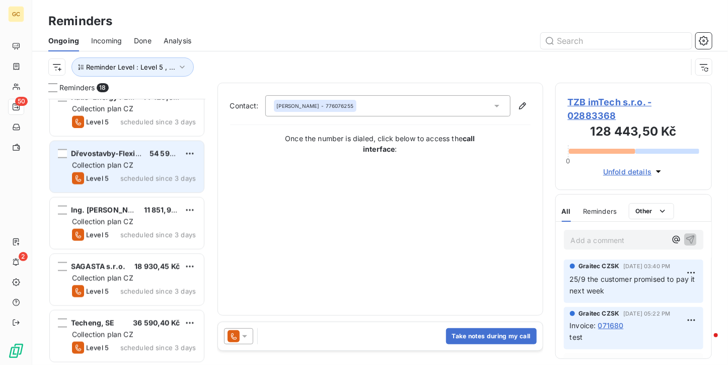
click at [147, 176] on span "scheduled since 3 days" at bounding box center [158, 178] width 76 height 8
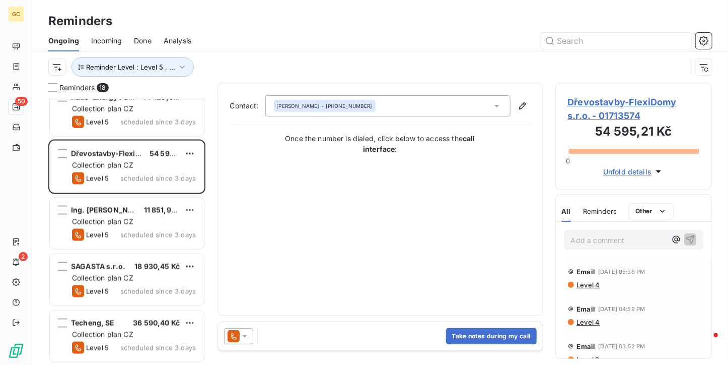
click at [585, 119] on span "Dřevostavby-FlexiDomy s.r.o. - 01713574" at bounding box center [634, 108] width 132 height 27
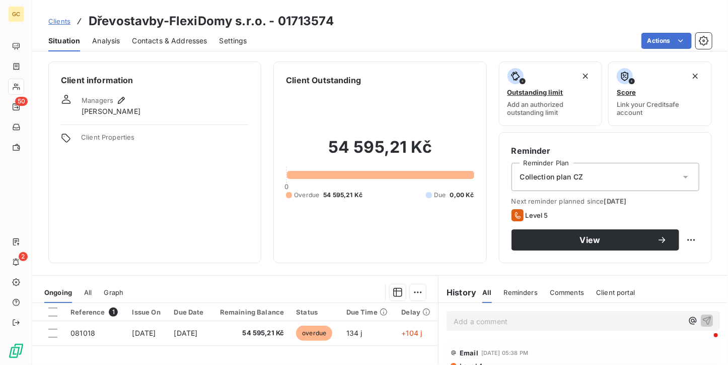
click at [165, 48] on div "Contacts & Addresses" at bounding box center [169, 40] width 75 height 21
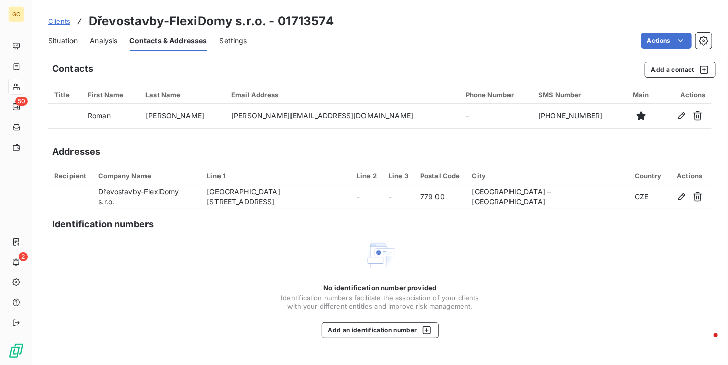
click at [73, 42] on span "Situation" at bounding box center [62, 41] width 29 height 10
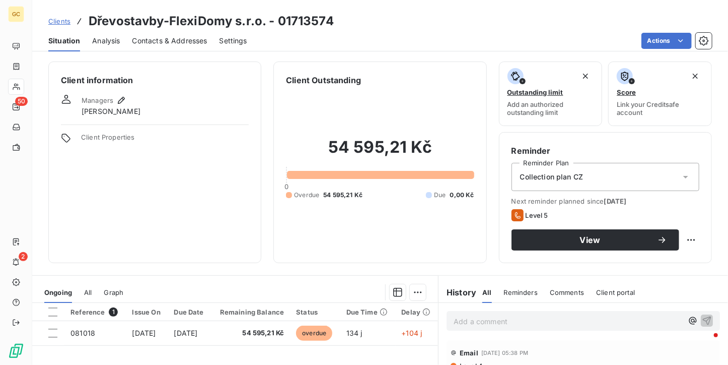
scroll to position [101, 0]
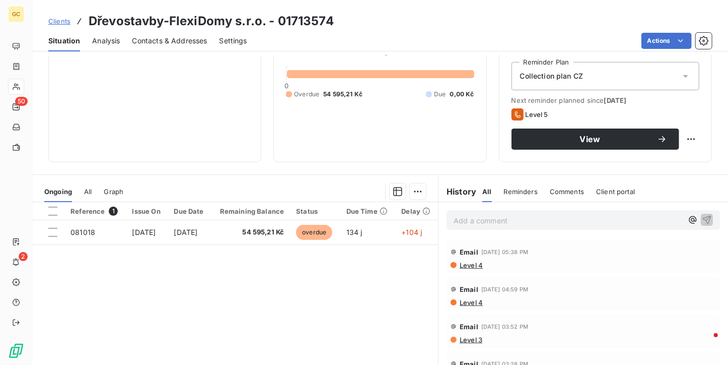
click at [184, 47] on div "Contacts & Addresses" at bounding box center [169, 40] width 75 height 21
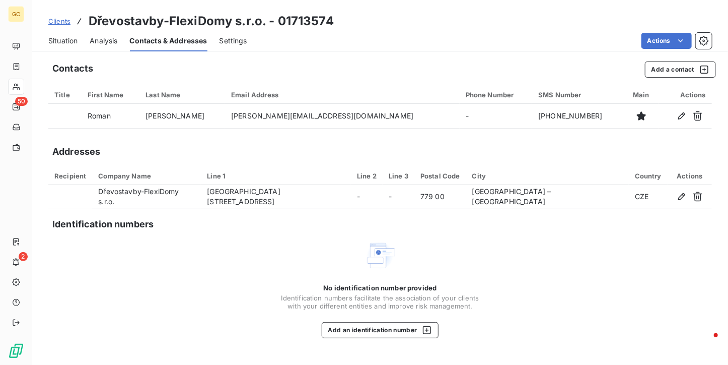
click at [74, 46] on div "Situation" at bounding box center [62, 40] width 29 height 21
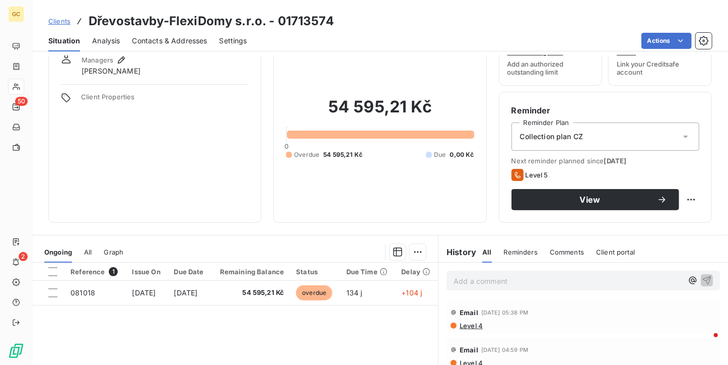
scroll to position [50, 0]
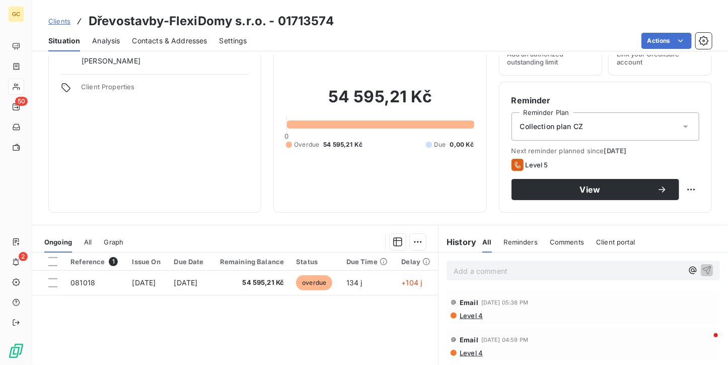
click at [517, 270] on p "Add a comment ﻿" at bounding box center [568, 270] width 229 height 13
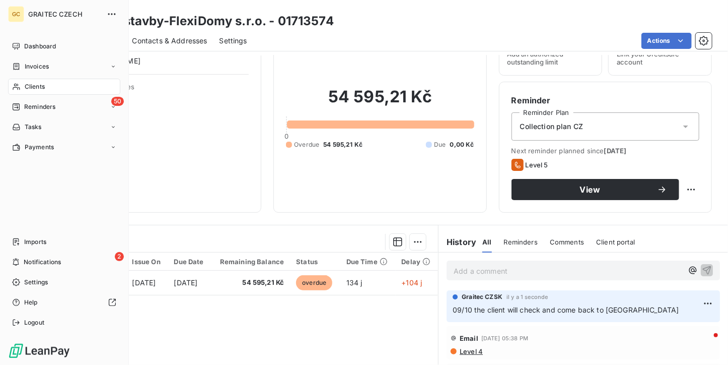
click at [40, 98] on nav "Dashboard Invoices Clients 50 Reminders Tasks Payments" at bounding box center [64, 96] width 112 height 117
click at [40, 112] on div "50 Reminders" at bounding box center [64, 107] width 112 height 16
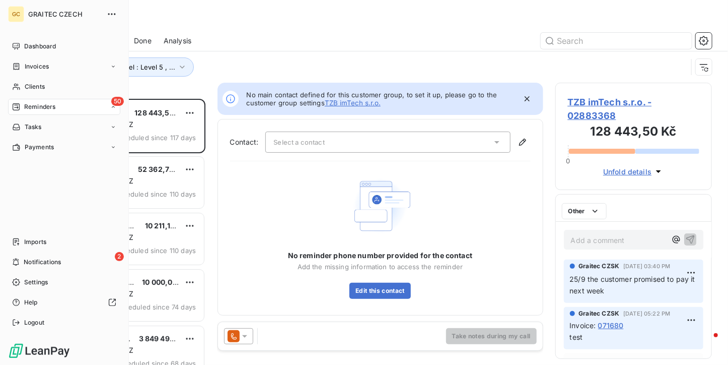
scroll to position [258, 149]
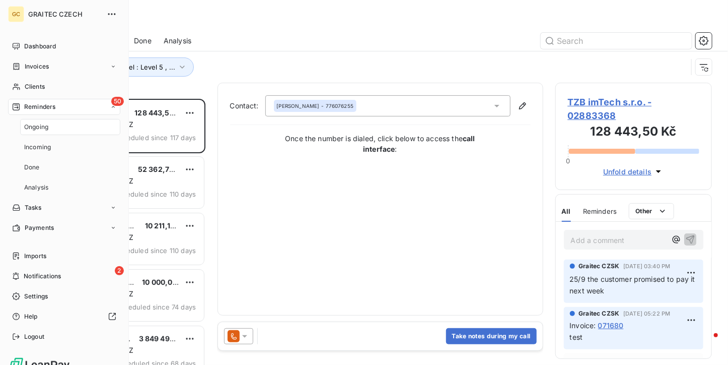
click at [37, 132] on div "Ongoing" at bounding box center [70, 127] width 100 height 16
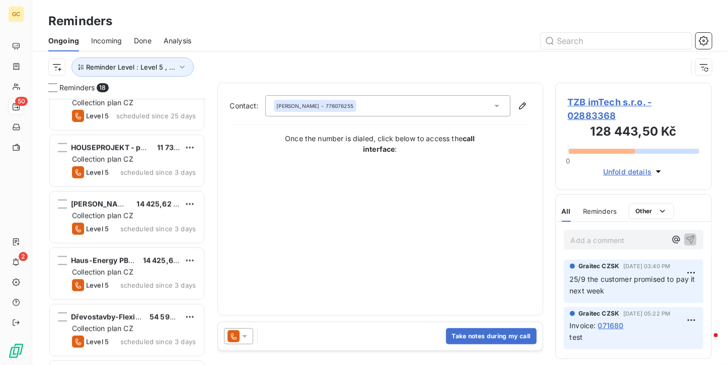
scroll to position [750, 0]
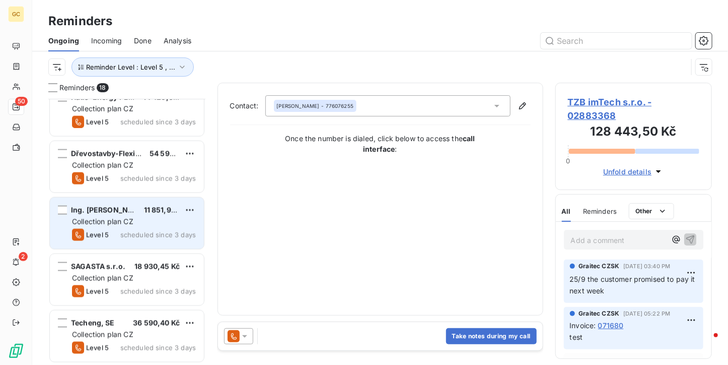
click at [128, 225] on span "Collection plan CZ" at bounding box center [102, 221] width 61 height 9
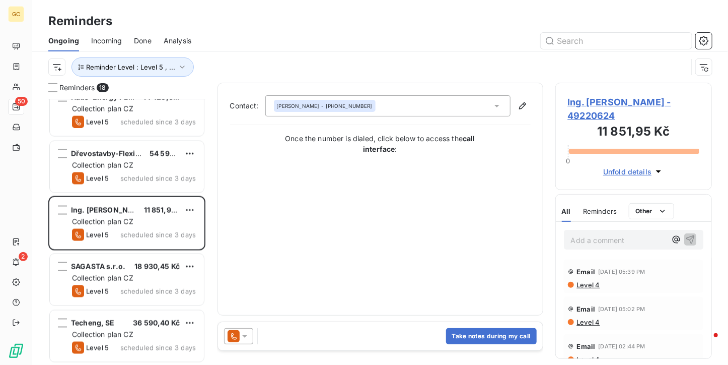
click at [583, 106] on span "Ing. [PERSON_NAME] - 49220624" at bounding box center [634, 108] width 132 height 27
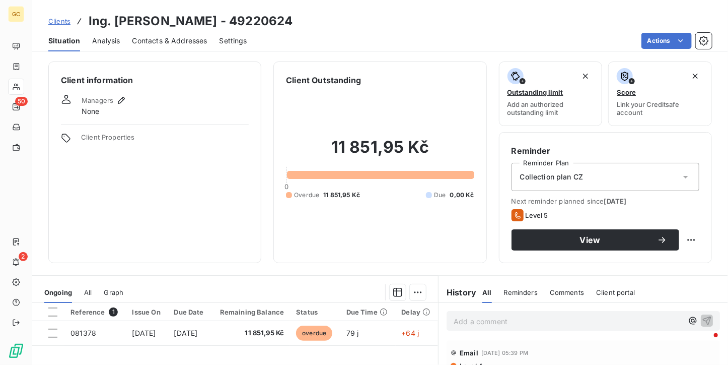
click at [186, 34] on div "Contacts & Addresses" at bounding box center [169, 40] width 75 height 21
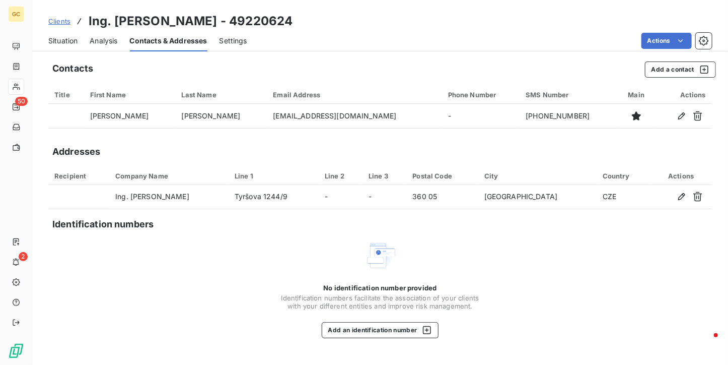
click at [79, 49] on div "Situation Analysis Contacts & Addresses Settings Actions" at bounding box center [380, 40] width 696 height 21
click at [73, 45] on span "Situation" at bounding box center [62, 41] width 29 height 10
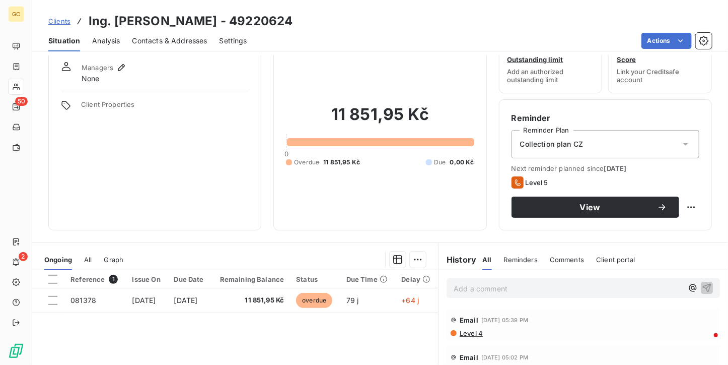
scroll to position [50, 0]
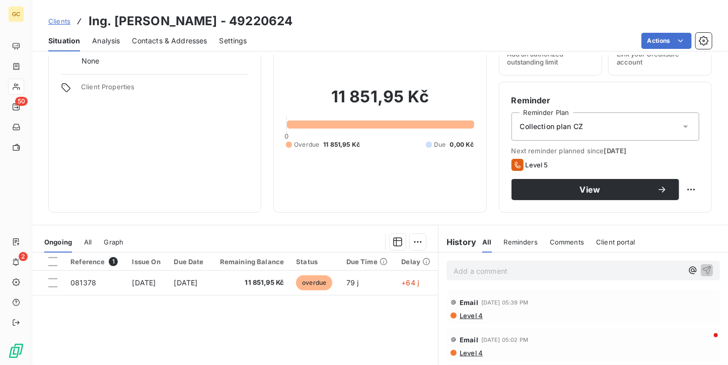
click at [454, 268] on p "Add a comment ﻿" at bounding box center [568, 270] width 229 height 13
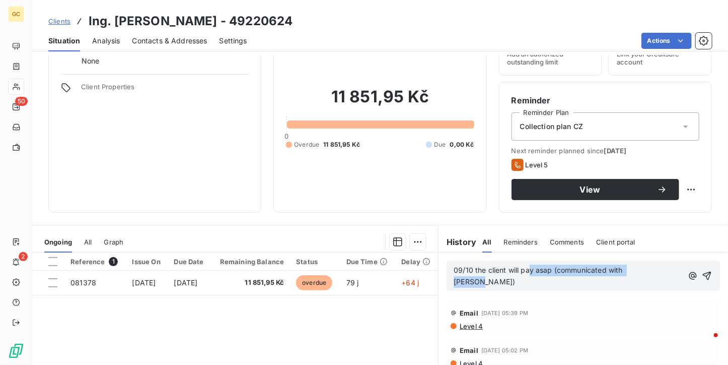
drag, startPoint x: 649, startPoint y: 273, endPoint x: 526, endPoint y: 273, distance: 122.4
click at [526, 273] on p "09/10 the client will pay asap (communicated with [PERSON_NAME])" at bounding box center [568, 275] width 229 height 23
click at [553, 269] on span "09/10 the client will pay asap (communicated with [PERSON_NAME])" at bounding box center [539, 275] width 171 height 20
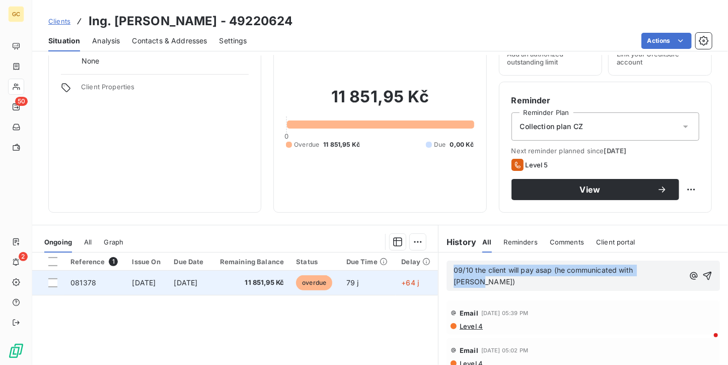
drag, startPoint x: 659, startPoint y: 271, endPoint x: 433, endPoint y: 270, distance: 226.2
click at [433, 270] on div "Ongoing All Graph Reference 1 Issue On Due Date Remaining Balance Status Due Ti…" at bounding box center [380, 351] width 696 height 252
copy span "09/10 the client will pay asap (he communicated with [PERSON_NAME])"
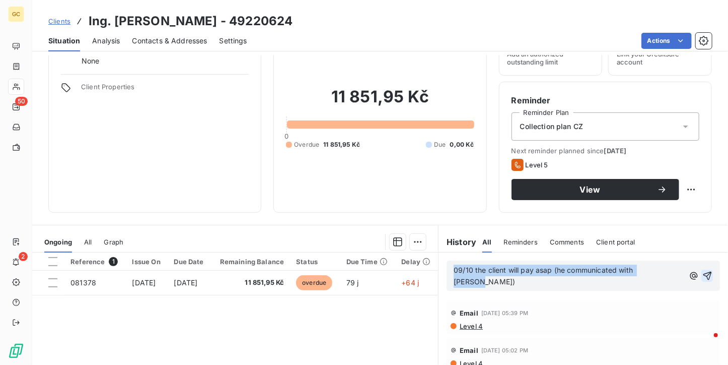
click at [703, 271] on icon "button" at bounding box center [708, 276] width 10 height 10
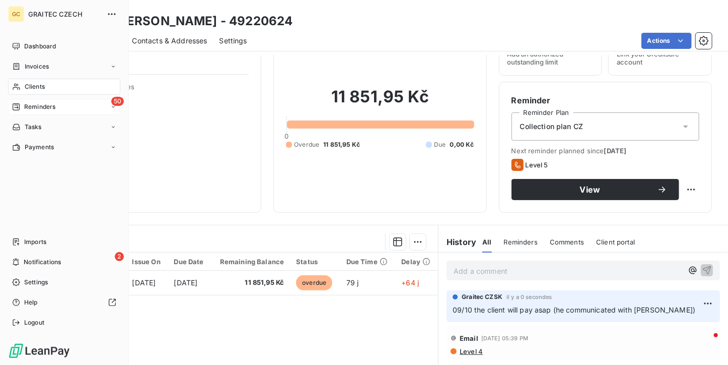
click at [30, 110] on span "Reminders" at bounding box center [39, 106] width 31 height 9
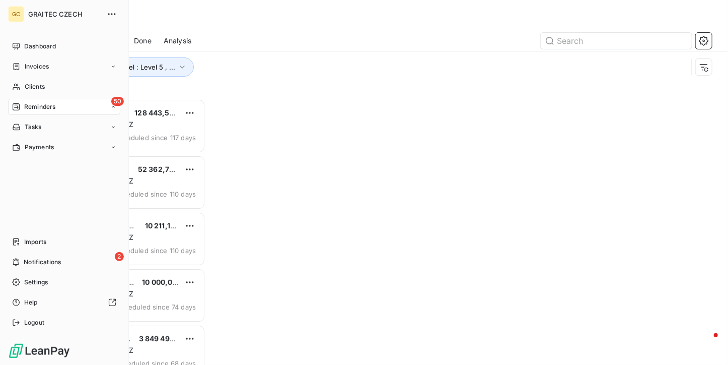
scroll to position [258, 149]
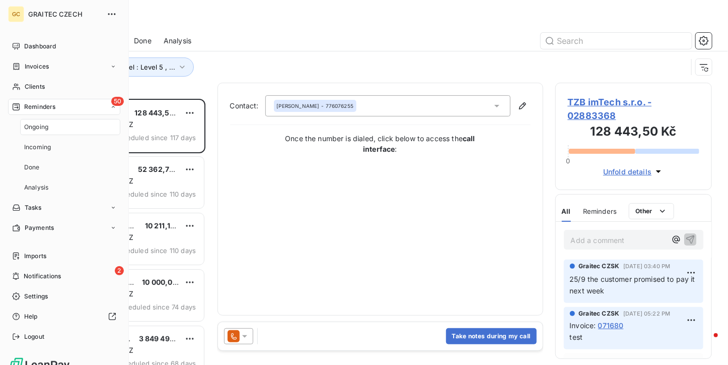
click at [34, 122] on span "Ongoing" at bounding box center [36, 126] width 24 height 9
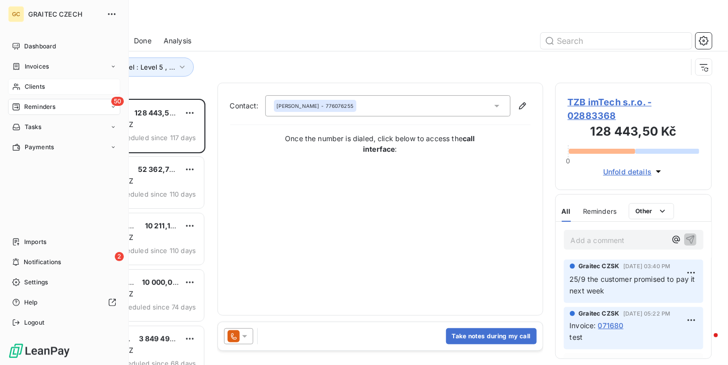
click at [20, 88] on icon at bounding box center [16, 87] width 7 height 7
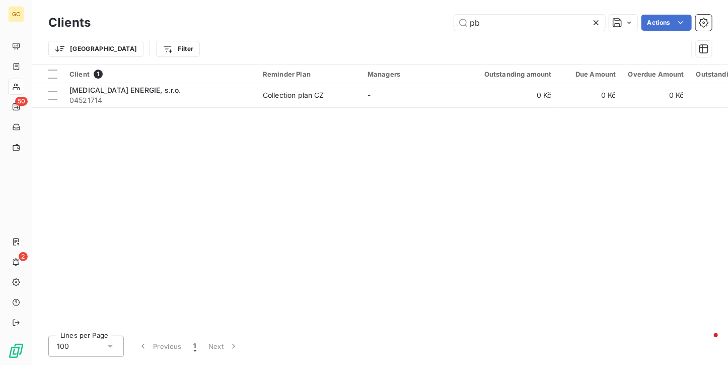
type input "p"
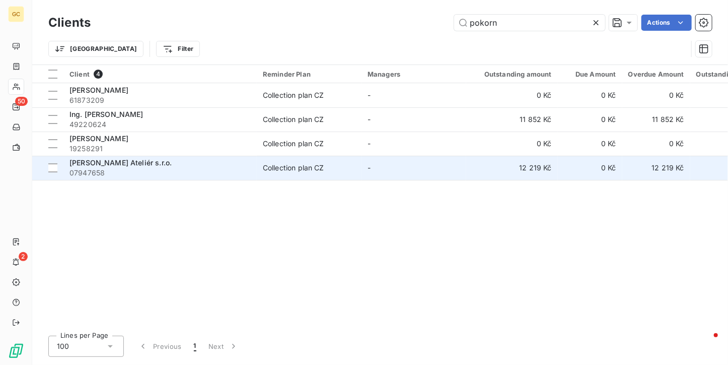
type input "pokorn"
click at [249, 160] on div "[PERSON_NAME] Ateliér s.r.o." at bounding box center [160, 163] width 181 height 10
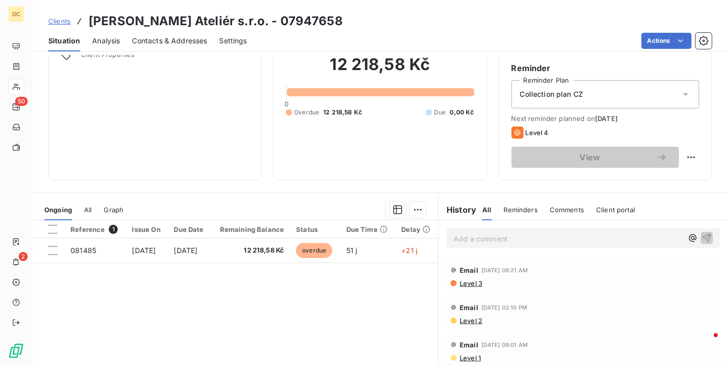
scroll to position [101, 0]
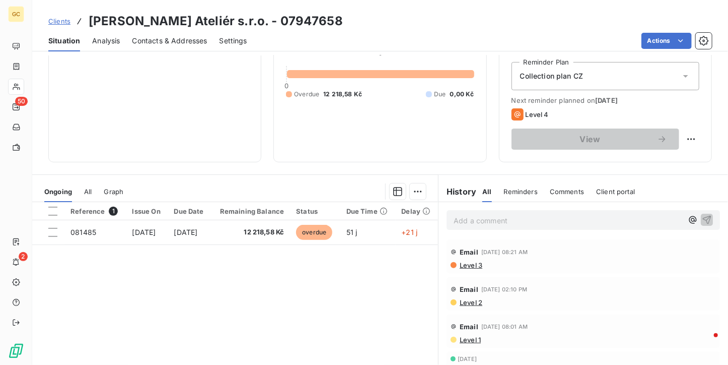
click at [479, 225] on p "Add a comment ﻿" at bounding box center [568, 220] width 229 height 13
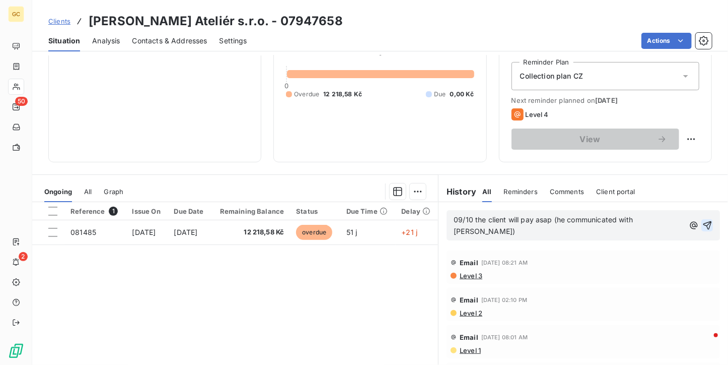
click at [703, 220] on icon "button" at bounding box center [708, 225] width 10 height 10
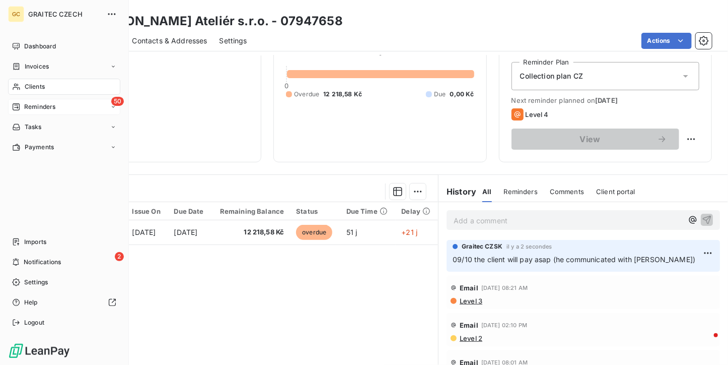
click at [36, 108] on span "Reminders" at bounding box center [39, 106] width 31 height 9
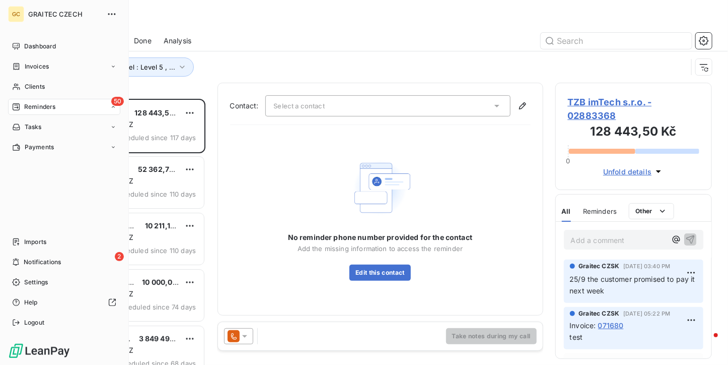
scroll to position [258, 149]
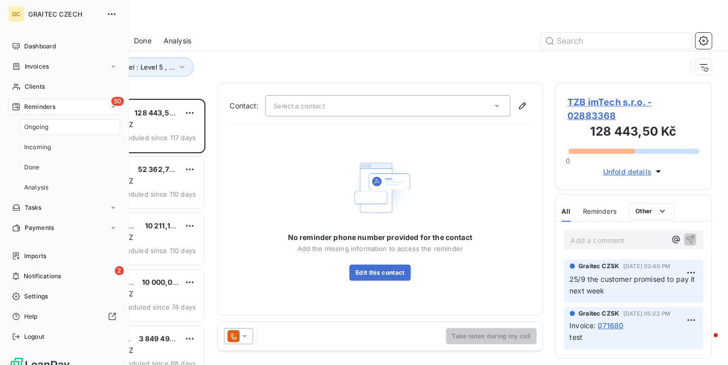
click at [45, 130] on span "Ongoing" at bounding box center [36, 126] width 24 height 9
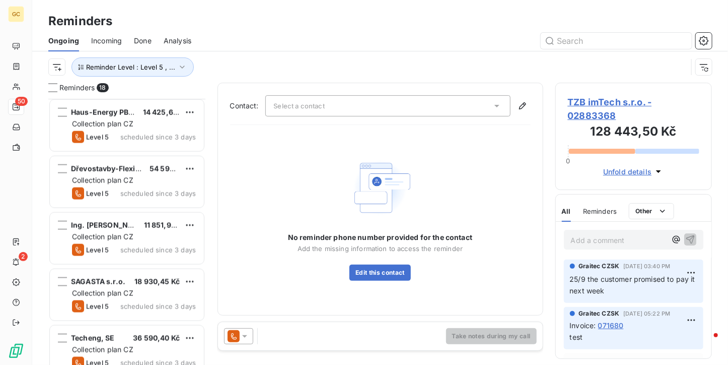
scroll to position [750, 0]
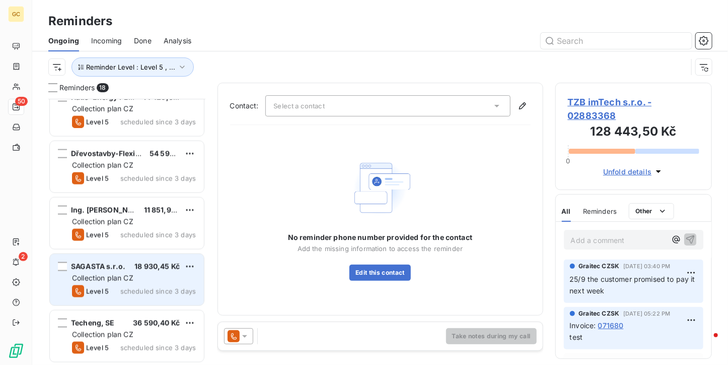
click at [127, 274] on span "Collection plan CZ" at bounding box center [102, 278] width 61 height 9
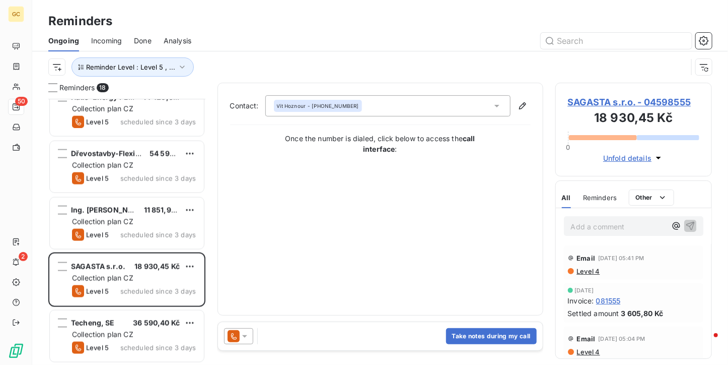
click at [659, 105] on span "SAGASTA s.r.o. - 04598555" at bounding box center [634, 102] width 132 height 14
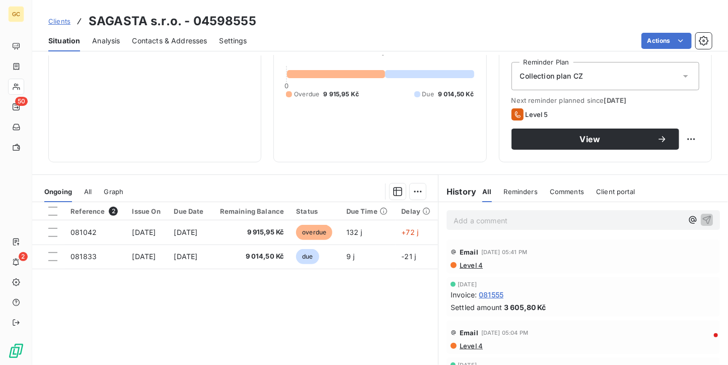
scroll to position [50, 0]
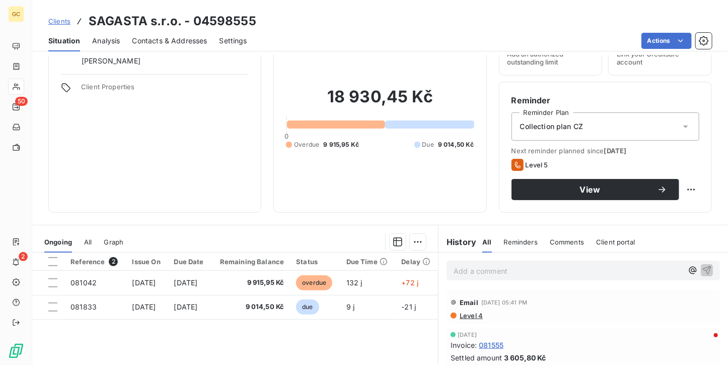
click at [143, 50] on div "Contacts & Addresses" at bounding box center [169, 40] width 75 height 21
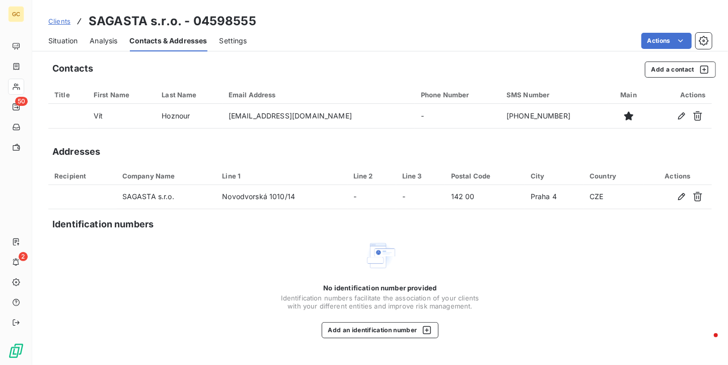
click at [40, 46] on div "Situation Analysis Contacts & Addresses Settings Actions" at bounding box center [380, 40] width 696 height 21
click at [46, 41] on div "Situation Analysis Contacts & Addresses Settings Actions" at bounding box center [380, 40] width 696 height 21
click at [60, 41] on span "Situation" at bounding box center [62, 41] width 29 height 10
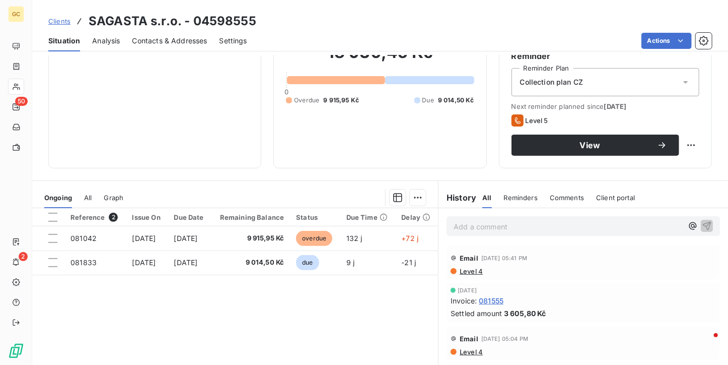
scroll to position [101, 0]
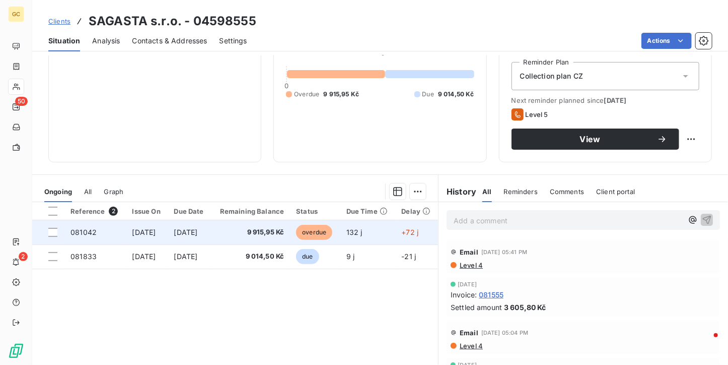
click at [286, 243] on td "9 915,95 Kč" at bounding box center [251, 232] width 79 height 24
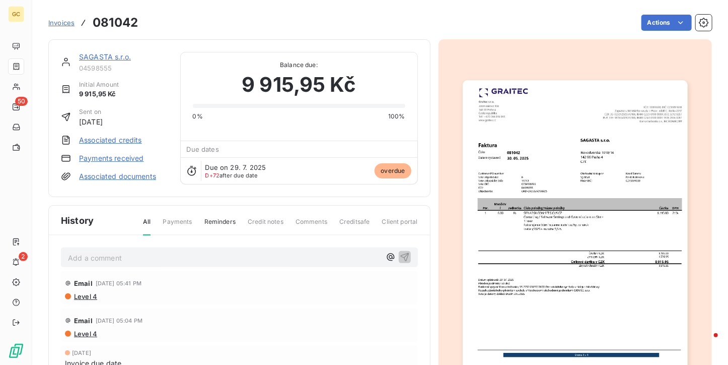
click at [65, 23] on span "Invoices" at bounding box center [61, 23] width 26 height 8
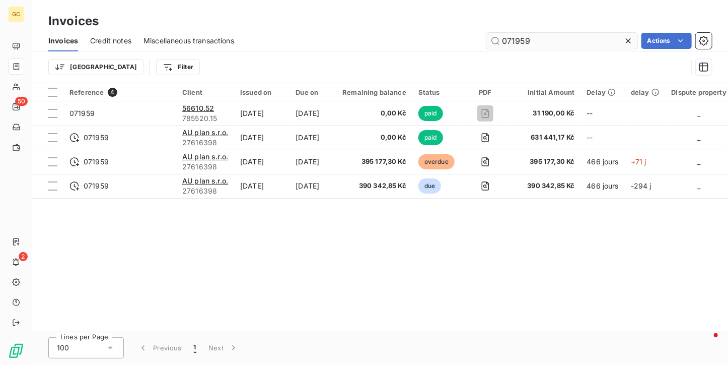
drag, startPoint x: 528, startPoint y: 40, endPoint x: 508, endPoint y: 40, distance: 20.2
click at [508, 40] on input "071959" at bounding box center [562, 41] width 151 height 16
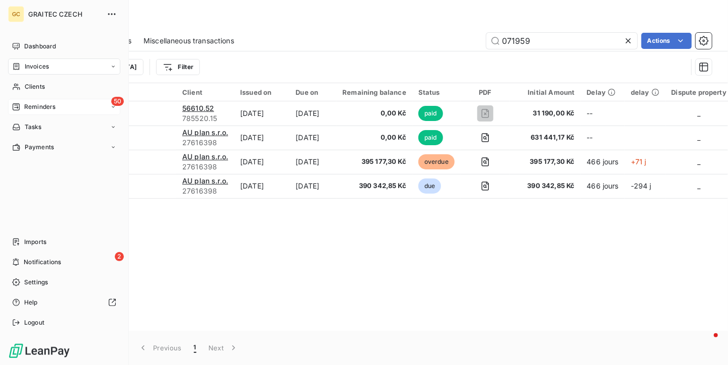
click at [20, 106] on div "Reminders" at bounding box center [33, 106] width 43 height 9
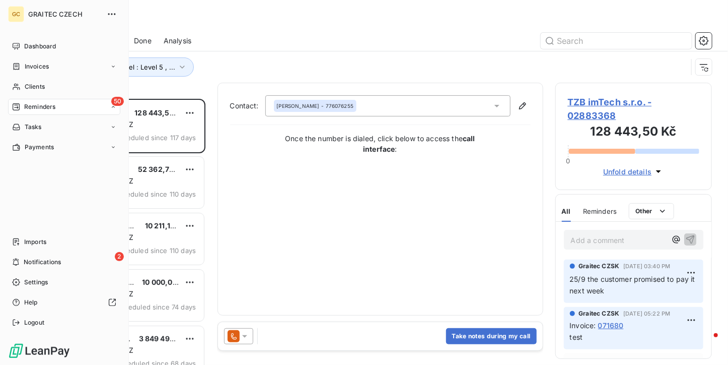
scroll to position [258, 149]
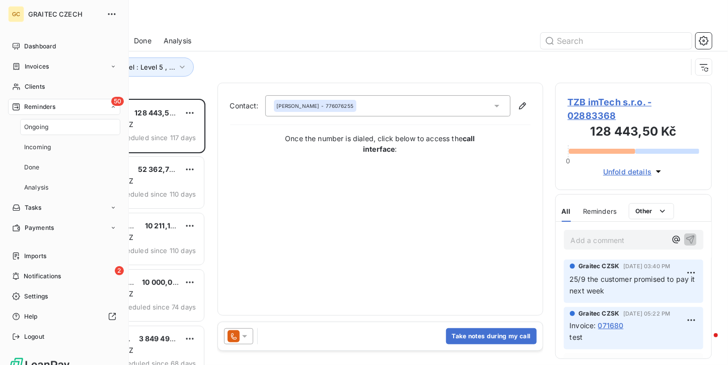
click at [28, 123] on span "Ongoing" at bounding box center [36, 126] width 24 height 9
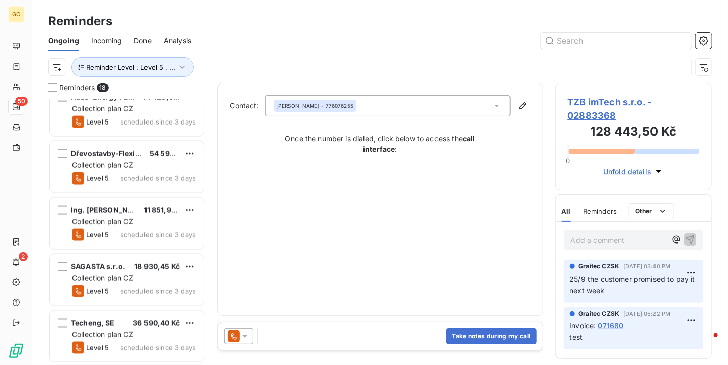
scroll to position [750, 0]
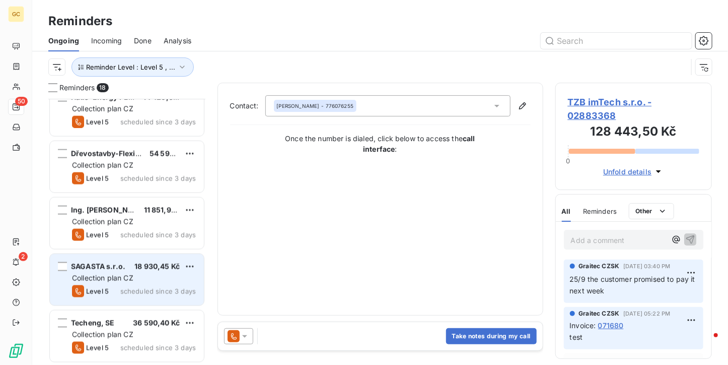
click at [143, 263] on span "18 930,45 Kč" at bounding box center [157, 266] width 45 height 9
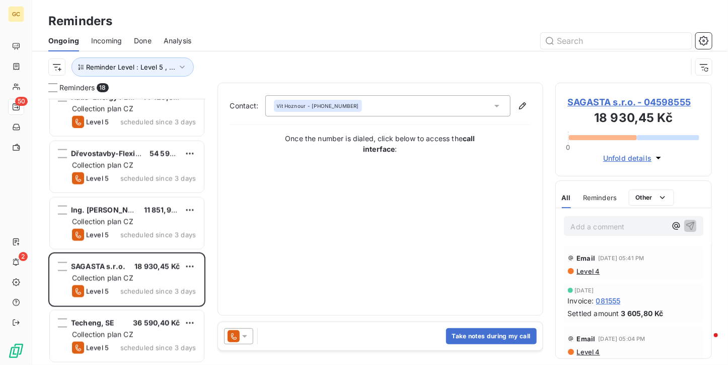
click at [620, 104] on span "SAGASTA s.r.o. - 04598555" at bounding box center [634, 102] width 132 height 14
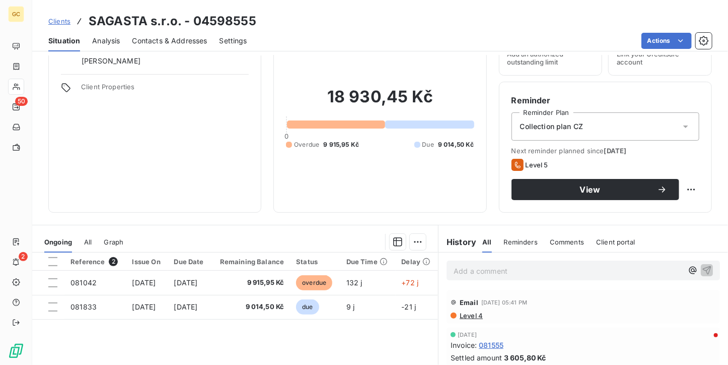
scroll to position [101, 0]
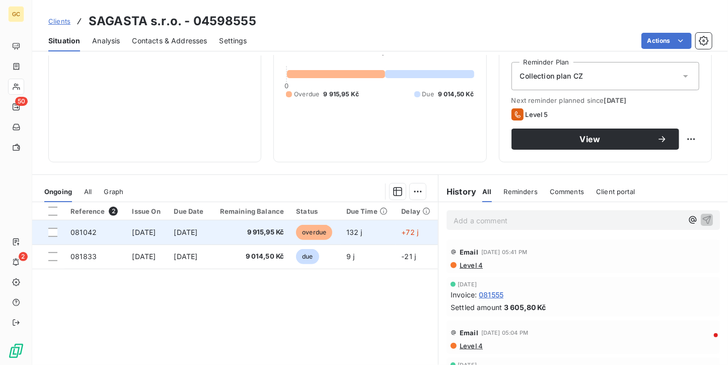
click at [272, 229] on span "9 915,95 Kč" at bounding box center [251, 232] width 67 height 10
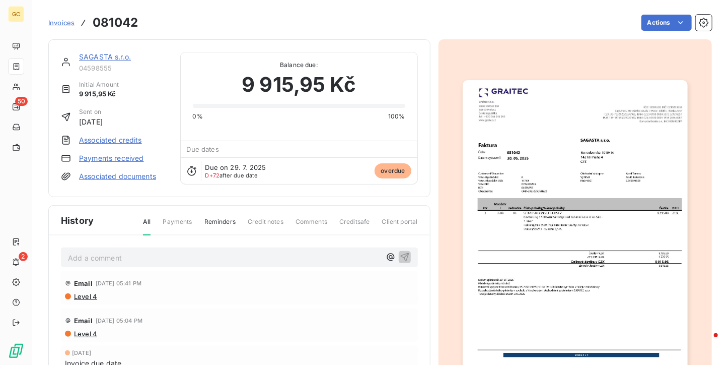
click at [531, 219] on img "button" at bounding box center [575, 239] width 225 height 318
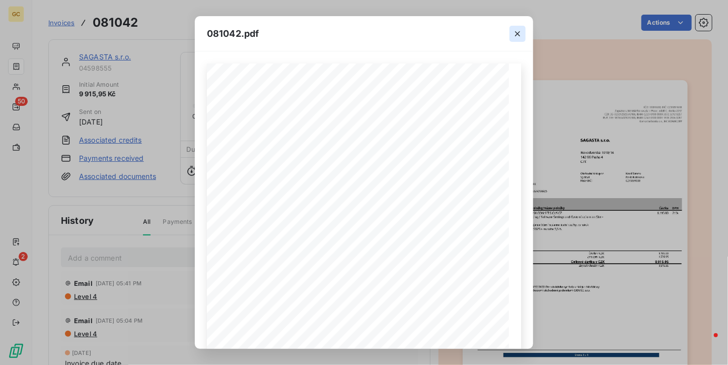
click at [514, 32] on icon "button" at bounding box center [518, 34] width 10 height 10
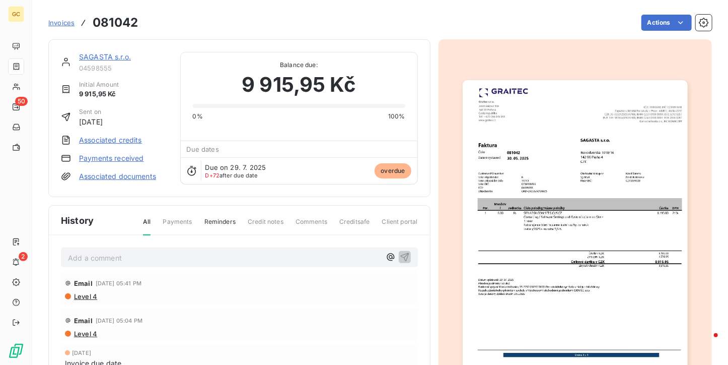
click at [526, 196] on img "button" at bounding box center [575, 239] width 225 height 318
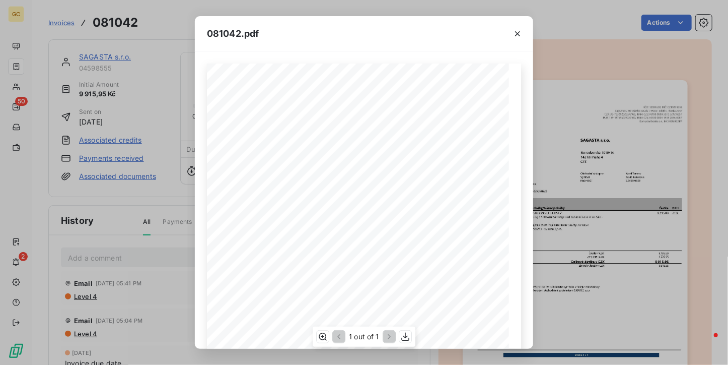
scroll to position [101, 0]
click at [518, 31] on icon "button" at bounding box center [518, 34] width 10 height 10
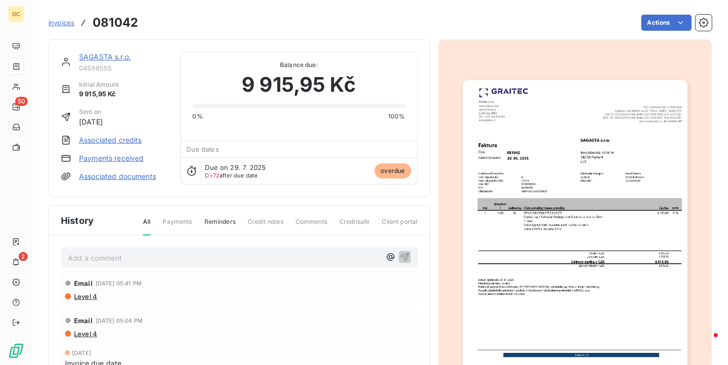
click at [86, 57] on link "SAGASTA s.r.o." at bounding box center [105, 56] width 52 height 9
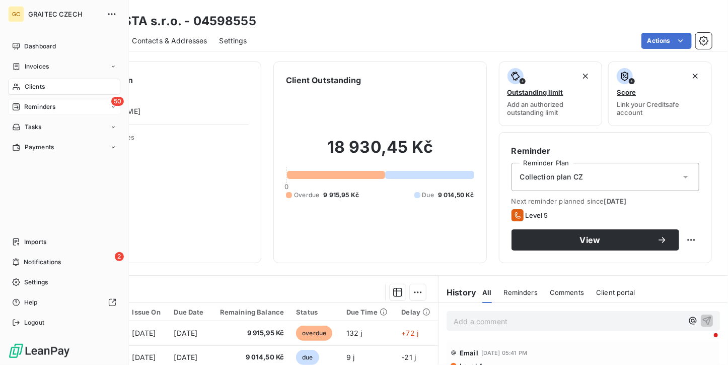
click at [27, 108] on span "Reminders" at bounding box center [39, 106] width 31 height 9
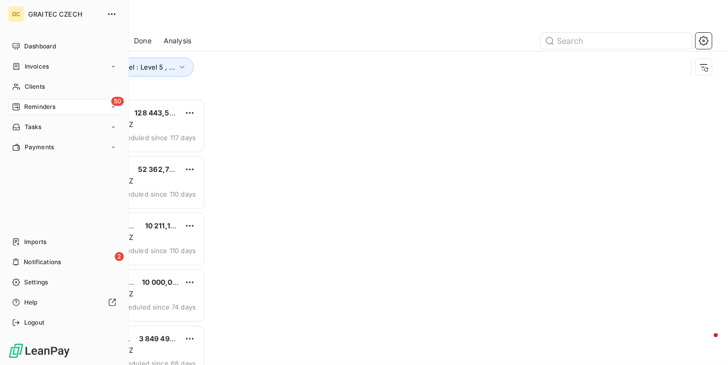
scroll to position [258, 149]
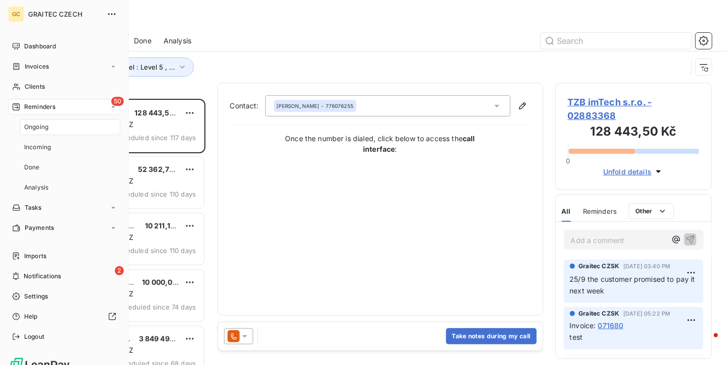
click at [37, 124] on span "Ongoing" at bounding box center [36, 126] width 24 height 9
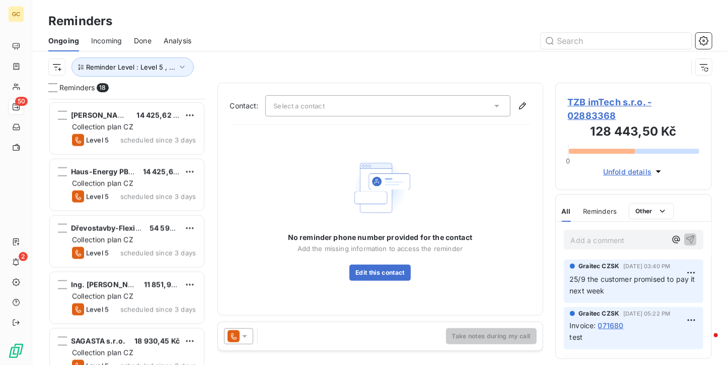
scroll to position [750, 0]
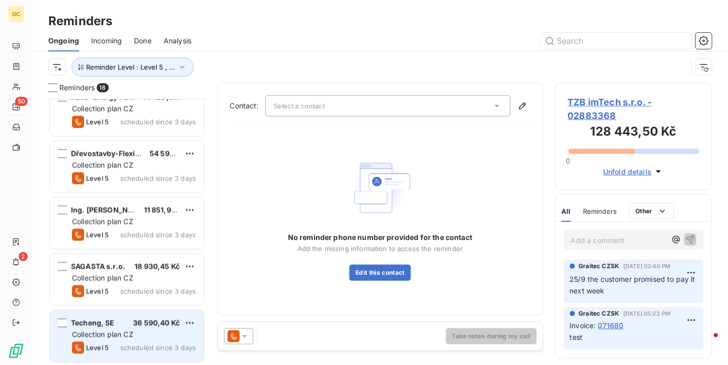
click at [142, 315] on div "Techeng, SE 36 590,40 Kč Collection plan CZ Level 5 scheduled since 3 days" at bounding box center [127, 335] width 154 height 51
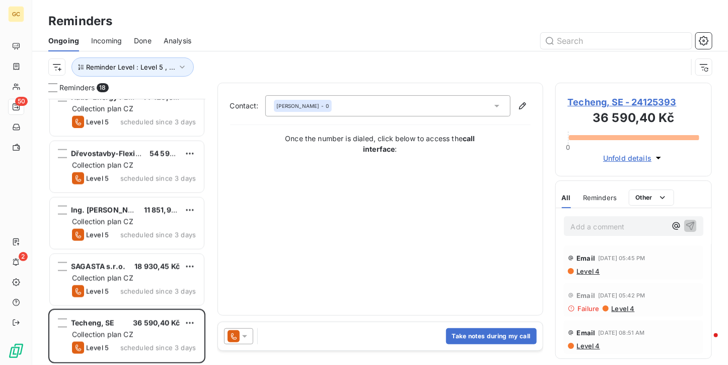
click at [572, 95] on span "Techeng, SE - 24125393" at bounding box center [634, 102] width 132 height 14
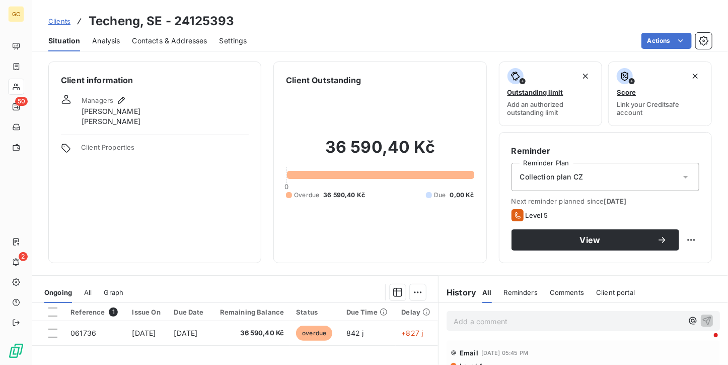
click at [195, 41] on span "Contacts & Addresses" at bounding box center [169, 41] width 75 height 10
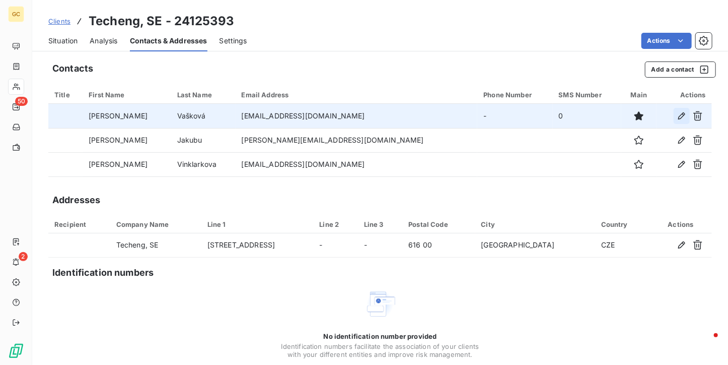
click at [677, 114] on icon "button" at bounding box center [682, 116] width 10 height 10
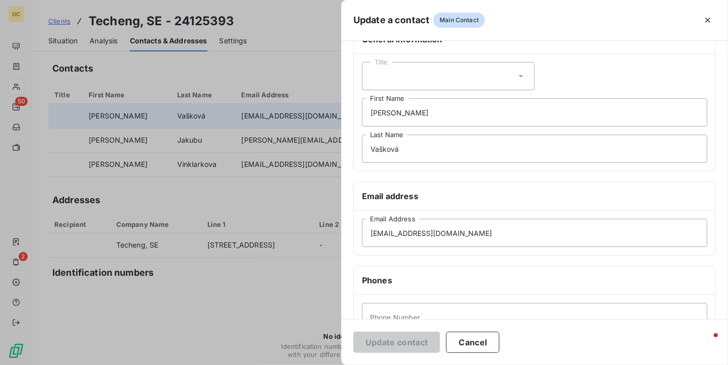
scroll to position [50, 0]
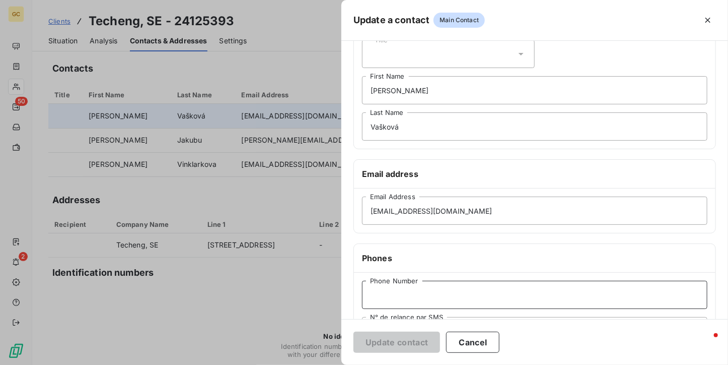
click at [420, 287] on input "Phone Number" at bounding box center [535, 295] width 346 height 28
paste input "[PHONE_NUMBER]"
type input "[PHONE_NUMBER]"
click at [415, 340] on button "Update contact" at bounding box center [397, 341] width 87 height 21
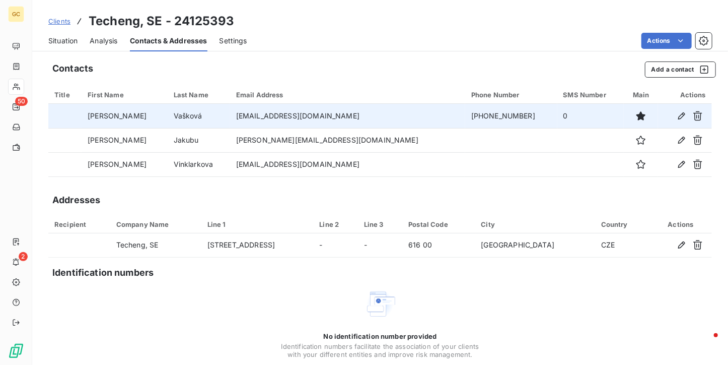
click at [66, 41] on span "Situation" at bounding box center [62, 41] width 29 height 10
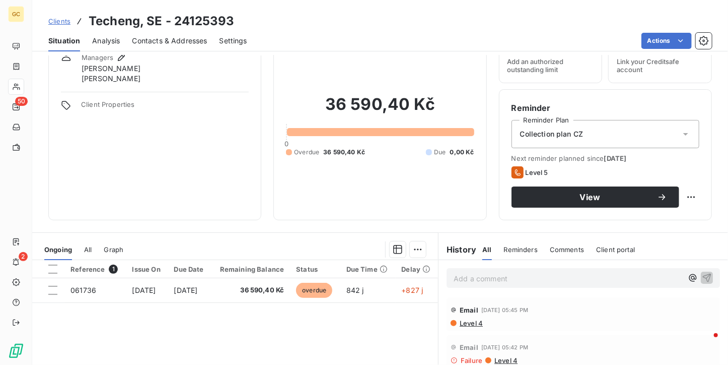
scroll to position [0, 0]
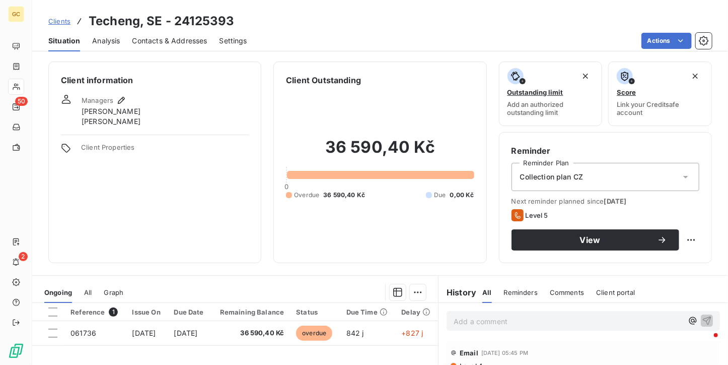
click at [181, 50] on div "Contacts & Addresses" at bounding box center [169, 40] width 75 height 21
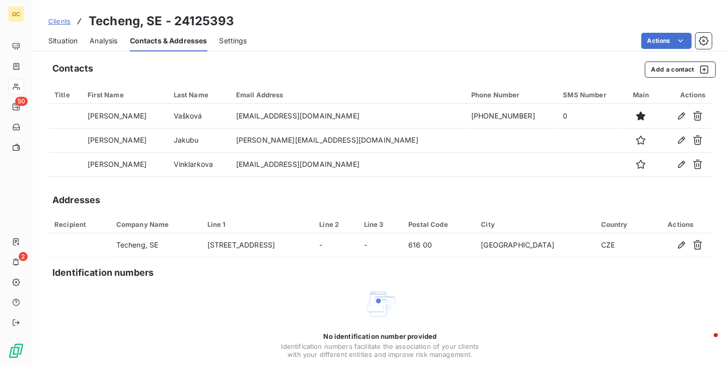
click at [75, 46] on div "Situation" at bounding box center [62, 40] width 29 height 21
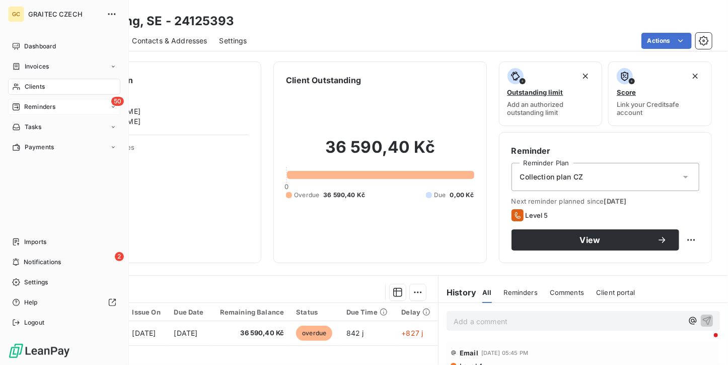
click at [32, 106] on span "Reminders" at bounding box center [39, 106] width 31 height 9
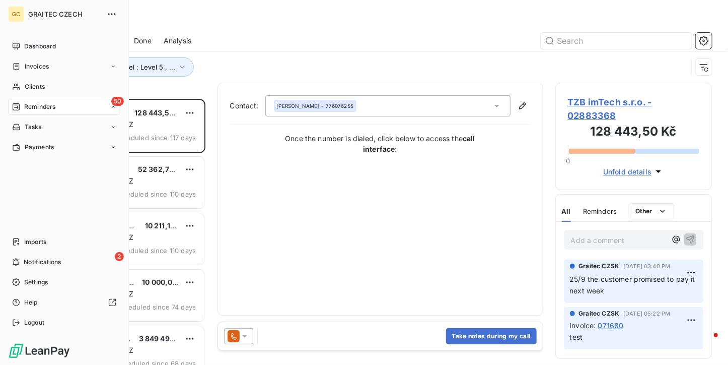
scroll to position [258, 149]
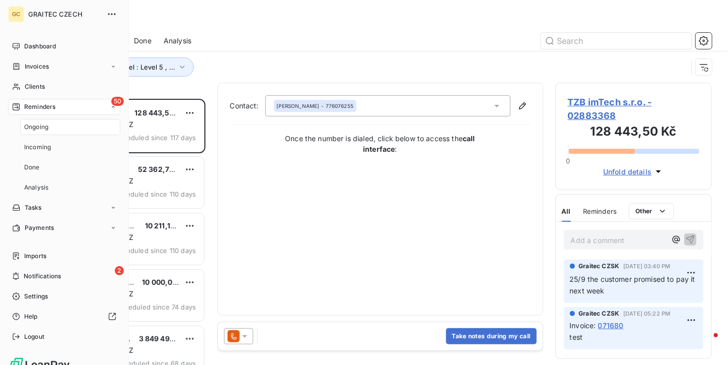
click at [44, 134] on div "Ongoing" at bounding box center [70, 127] width 100 height 16
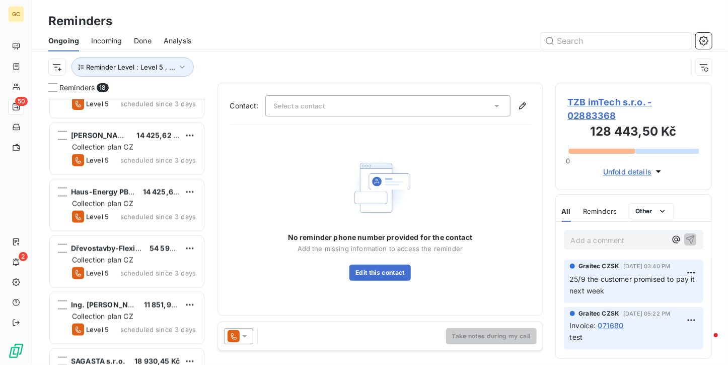
scroll to position [750, 0]
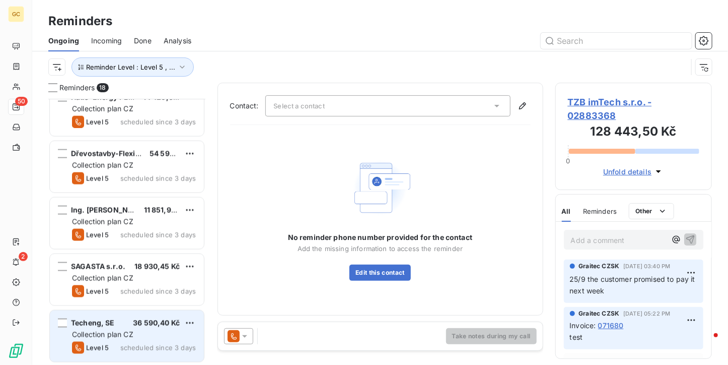
click at [141, 334] on div "Collection plan CZ" at bounding box center [134, 334] width 124 height 10
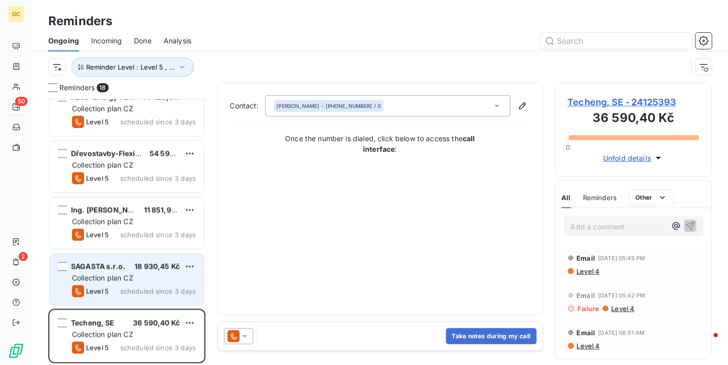
click at [139, 278] on div "Collection plan CZ" at bounding box center [134, 278] width 124 height 10
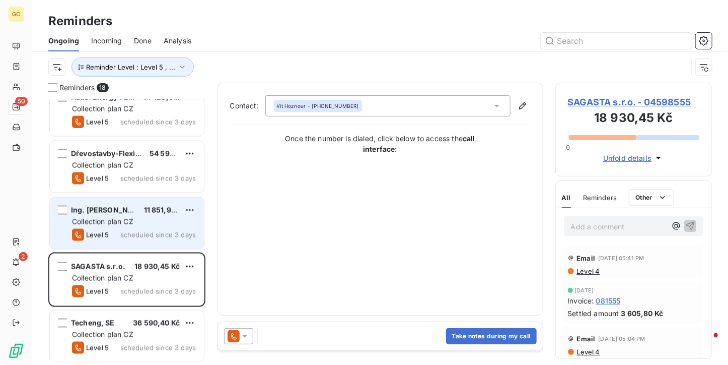
click at [121, 231] on span "scheduled since 3 days" at bounding box center [158, 235] width 76 height 8
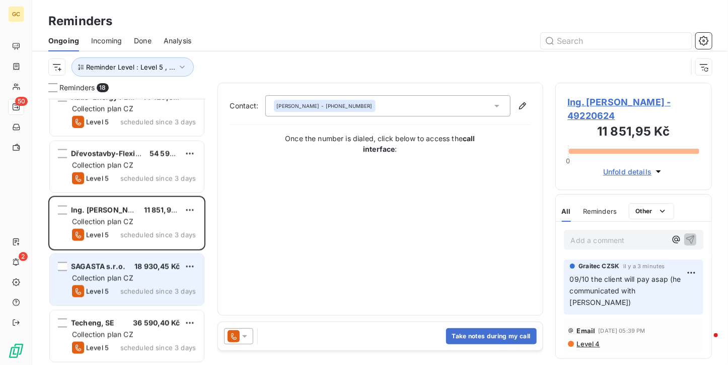
click at [128, 265] on div "SAGASTA s.r.o. 18 930,45 Kč" at bounding box center [134, 266] width 124 height 9
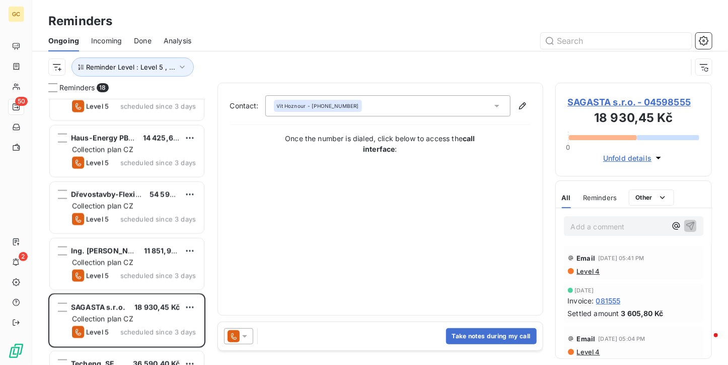
scroll to position [750, 0]
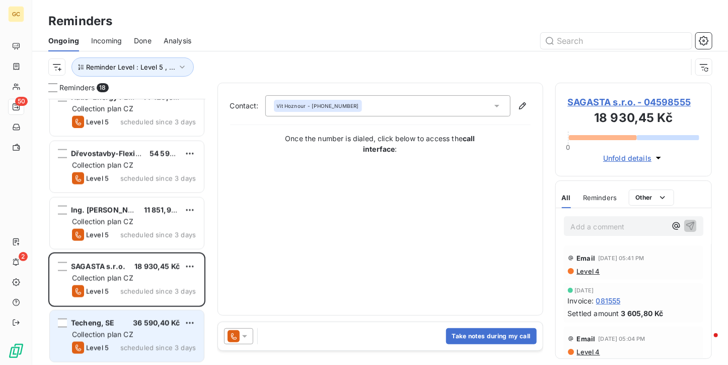
click at [133, 336] on span "Collection plan CZ" at bounding box center [102, 334] width 61 height 9
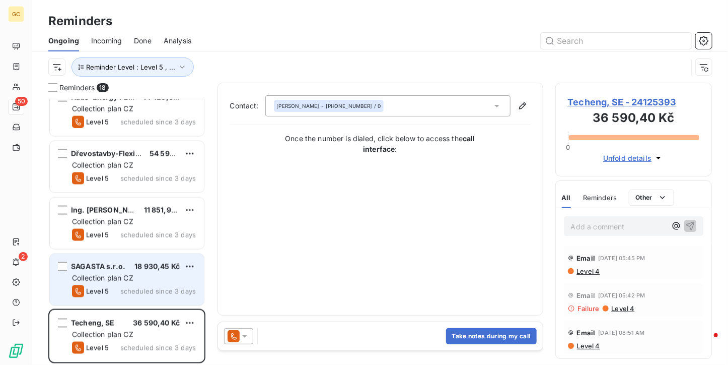
click at [133, 280] on span "Collection plan CZ" at bounding box center [102, 278] width 61 height 9
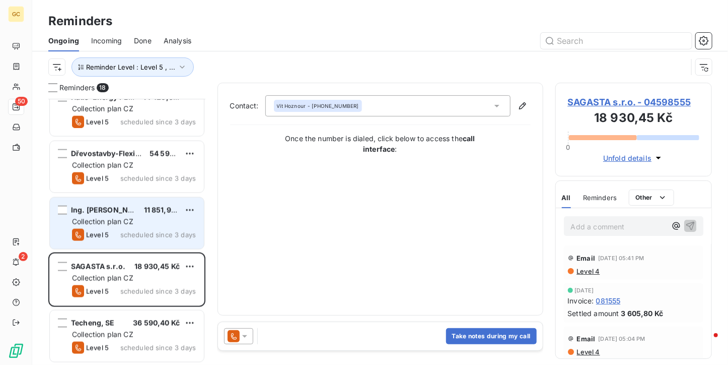
click at [144, 205] on div "11 851,95 Kč" at bounding box center [162, 210] width 36 height 10
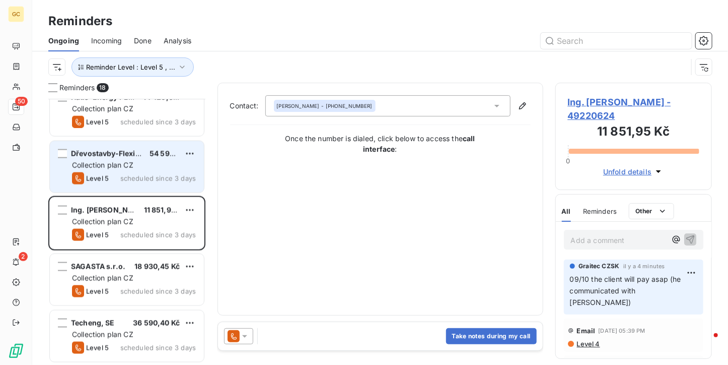
click at [143, 166] on div "Collection plan CZ" at bounding box center [134, 165] width 124 height 10
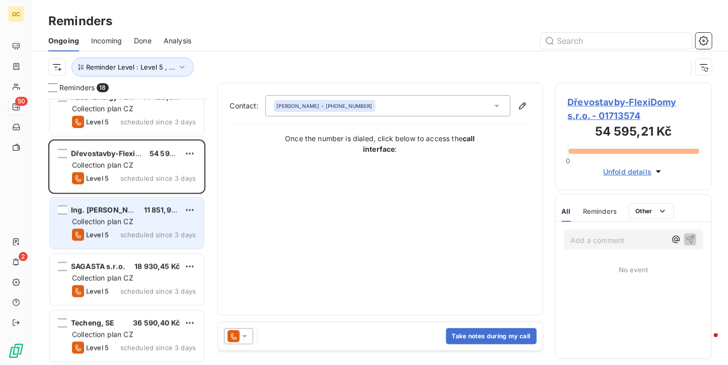
scroll to position [699, 0]
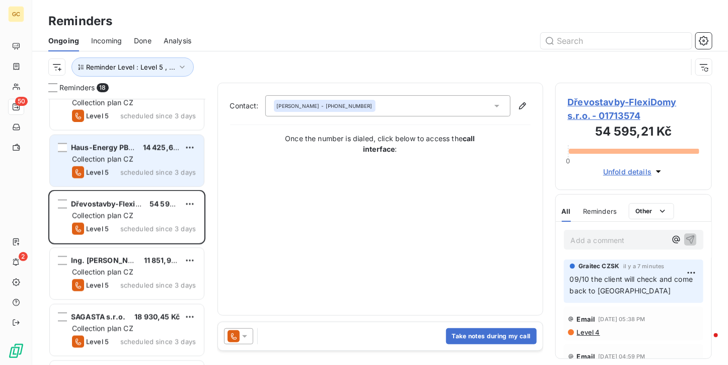
click at [147, 161] on div "Collection plan CZ" at bounding box center [134, 159] width 124 height 10
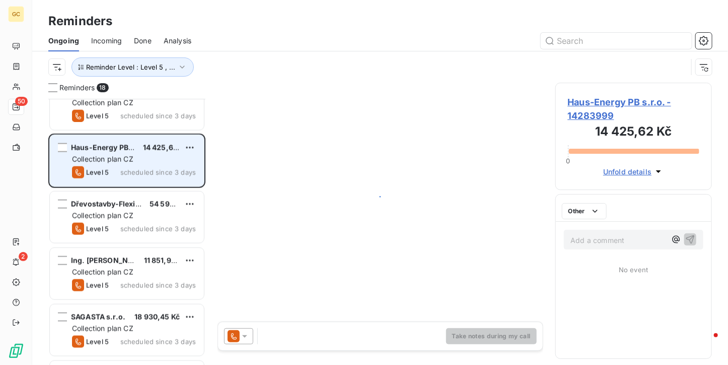
scroll to position [649, 0]
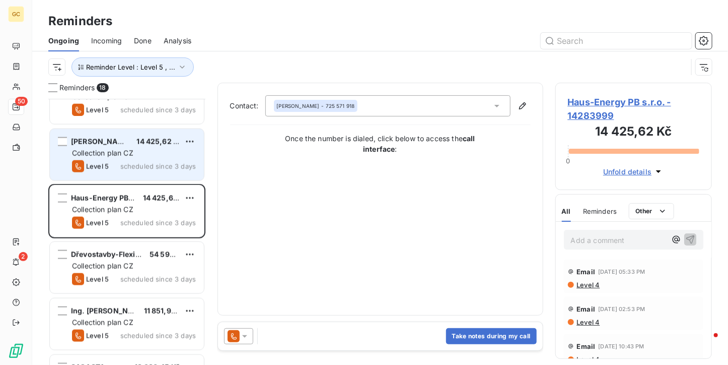
click at [148, 166] on span "scheduled since 3 days" at bounding box center [158, 166] width 76 height 8
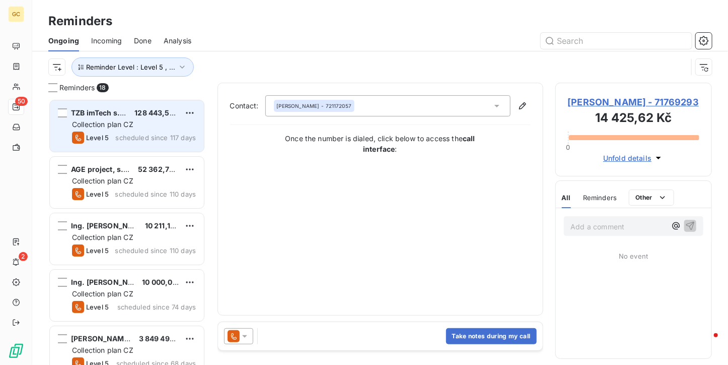
click at [148, 142] on div "Level 5 scheduled since 117 days" at bounding box center [134, 137] width 124 height 12
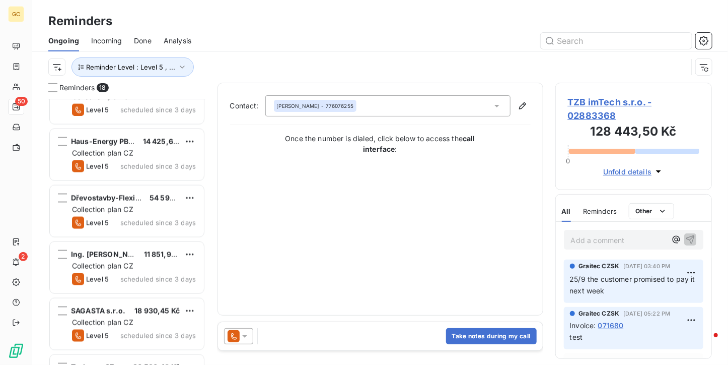
scroll to position [750, 0]
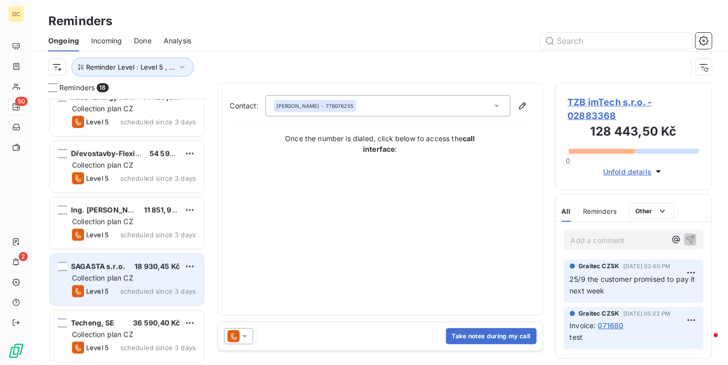
click at [127, 299] on div "SAGASTA s.r.o. 18 930,45 Kč Collection plan CZ Level 5 scheduled since 3 days" at bounding box center [127, 279] width 154 height 51
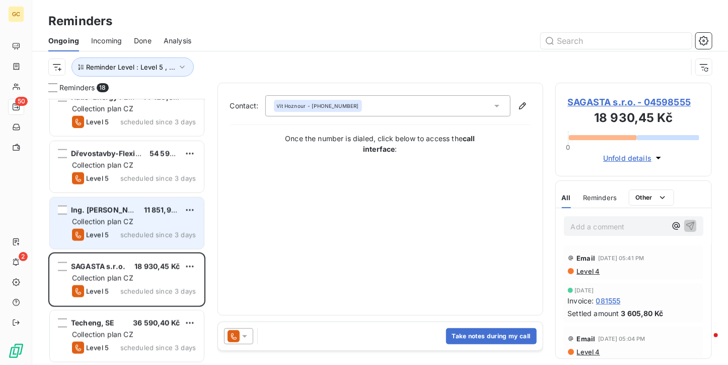
click at [144, 203] on div "Ing. [PERSON_NAME] 11 851,95 Kč Collection plan CZ Level 5 scheduled since 3 da…" at bounding box center [127, 222] width 154 height 51
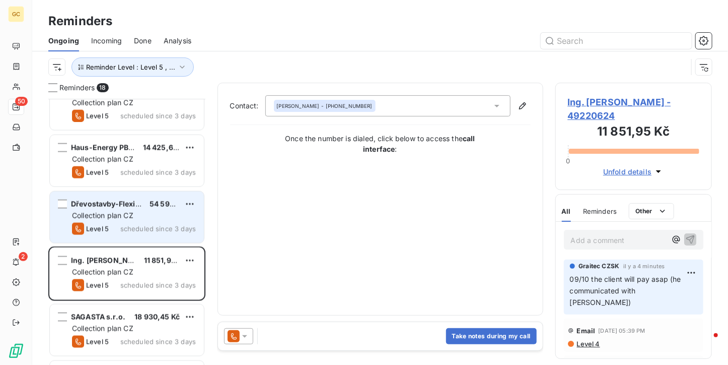
click at [147, 209] on div "Dřevostavby-FlexiDomy s.r.o. 54 595,21 Kč Collection plan CZ Level 5 scheduled …" at bounding box center [127, 216] width 154 height 51
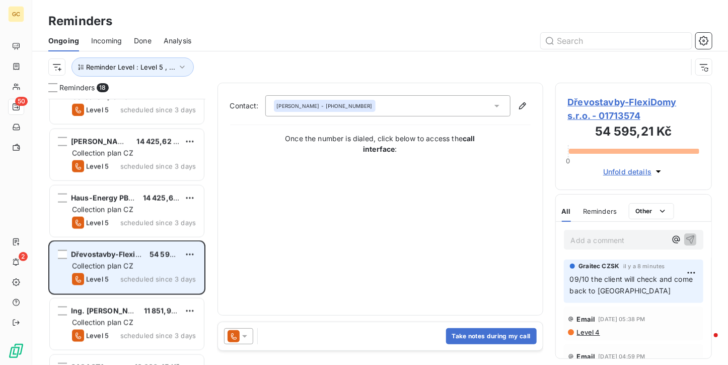
click at [147, 209] on div "Collection plan CZ" at bounding box center [134, 210] width 124 height 10
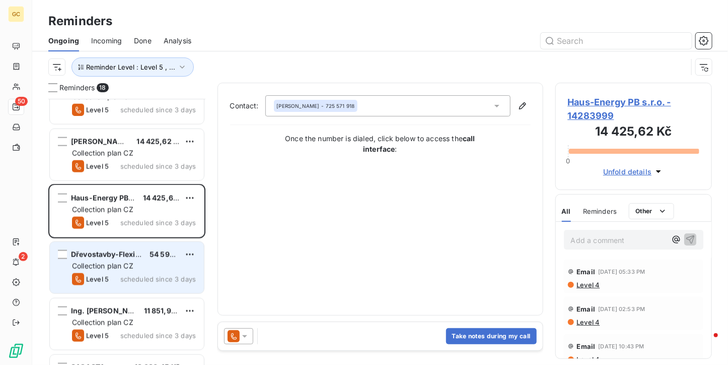
scroll to position [598, 0]
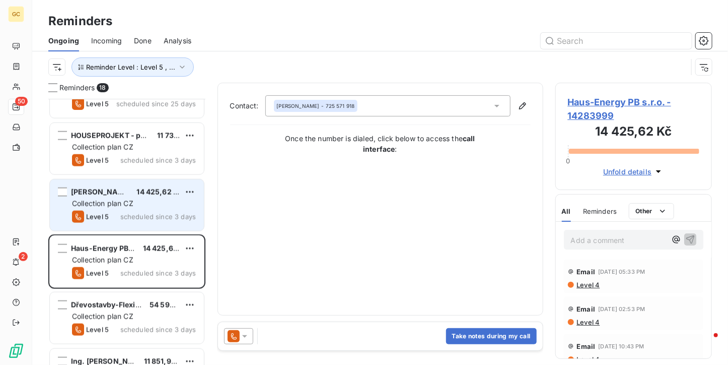
click at [143, 219] on span "scheduled since 3 days" at bounding box center [158, 217] width 76 height 8
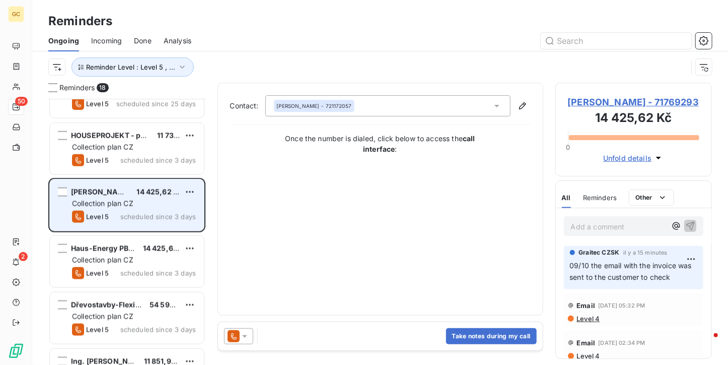
scroll to position [498, 0]
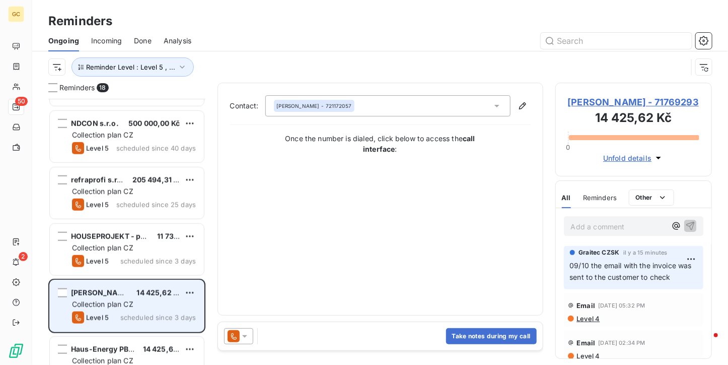
click at [143, 219] on div "refraprofi s.r.o. 205 494,31 Kč Collection plan CZ Level 5 scheduled since 25 d…" at bounding box center [126, 194] width 157 height 56
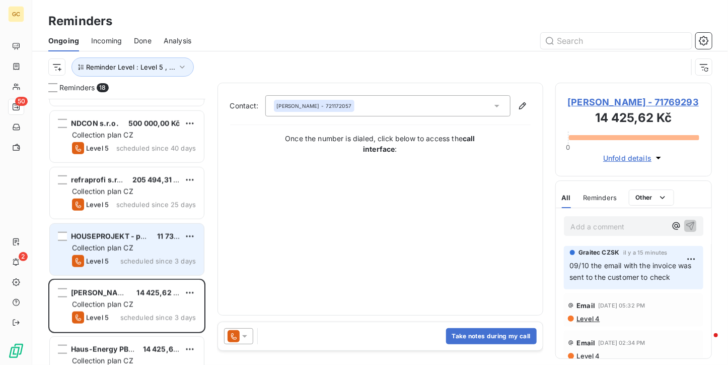
click at [140, 244] on div "Collection plan CZ" at bounding box center [134, 248] width 124 height 10
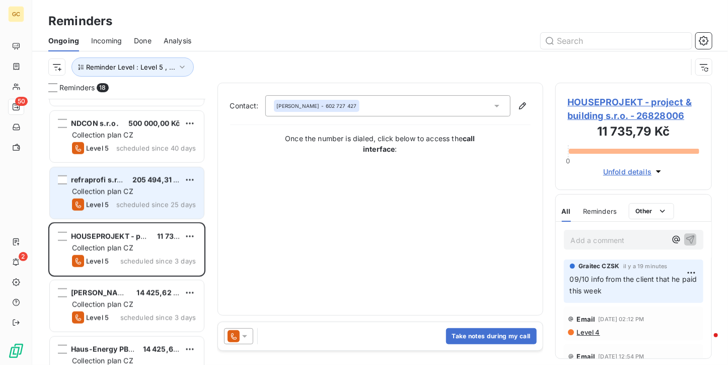
click at [140, 186] on div "Collection plan CZ" at bounding box center [134, 191] width 124 height 10
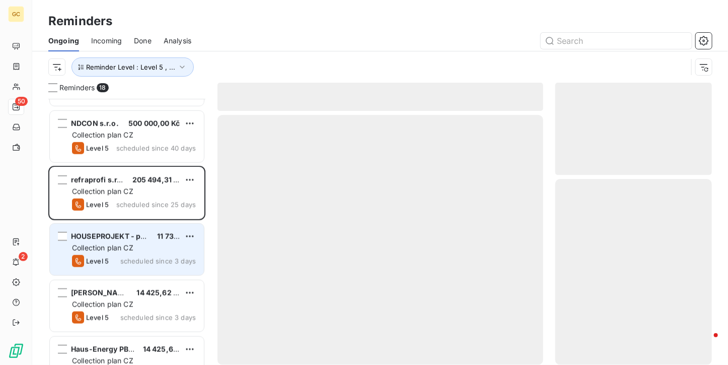
scroll to position [447, 0]
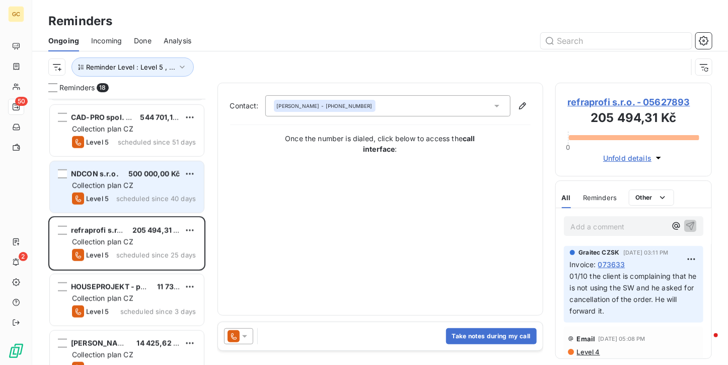
click at [140, 192] on div "Level 5 scheduled since 40 days" at bounding box center [134, 198] width 124 height 12
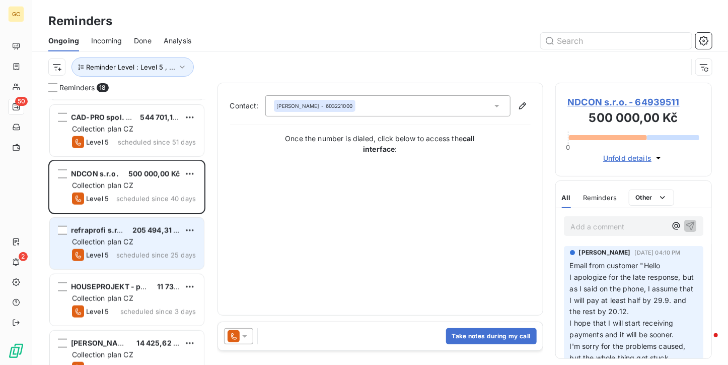
scroll to position [397, 0]
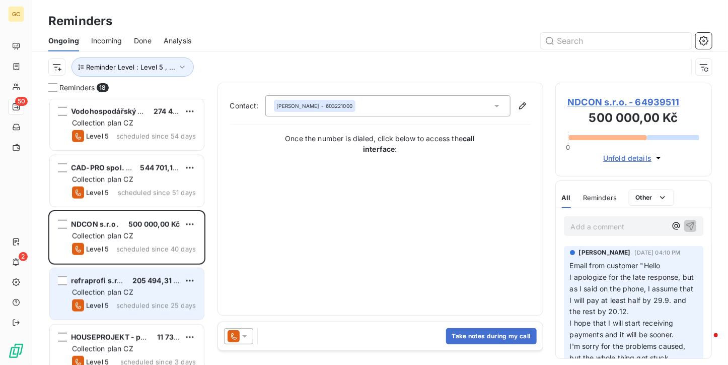
click at [144, 301] on span "scheduled since 25 days" at bounding box center [156, 305] width 80 height 8
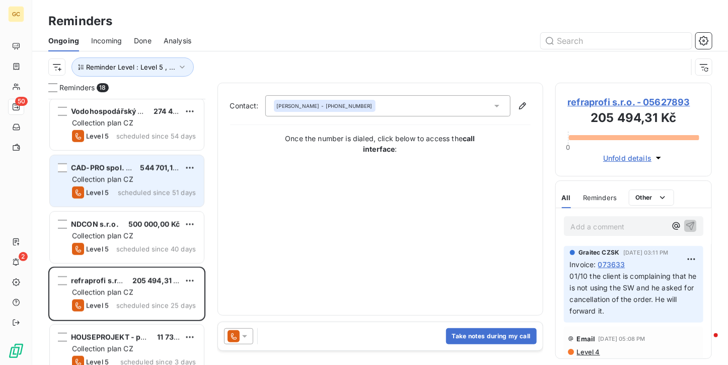
click at [147, 189] on span "scheduled since 51 days" at bounding box center [157, 192] width 78 height 8
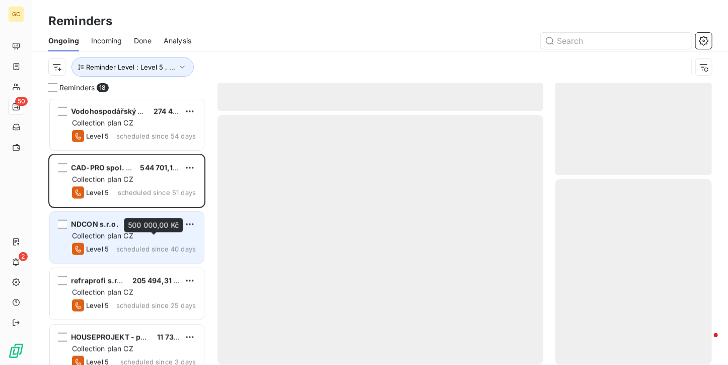
scroll to position [347, 0]
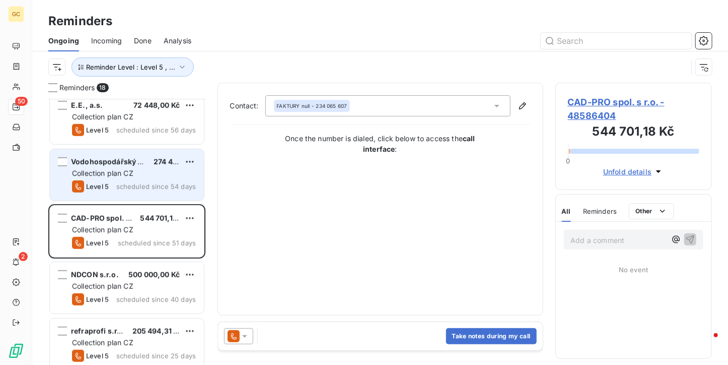
click at [133, 196] on div "Vodohospodářský rozvoj a výstavba a.s. 274 440,94 Kč Collection plan CZ Level 5…" at bounding box center [127, 174] width 154 height 51
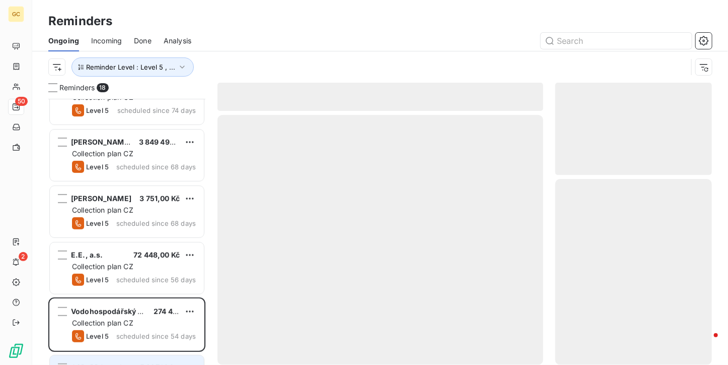
scroll to position [195, 0]
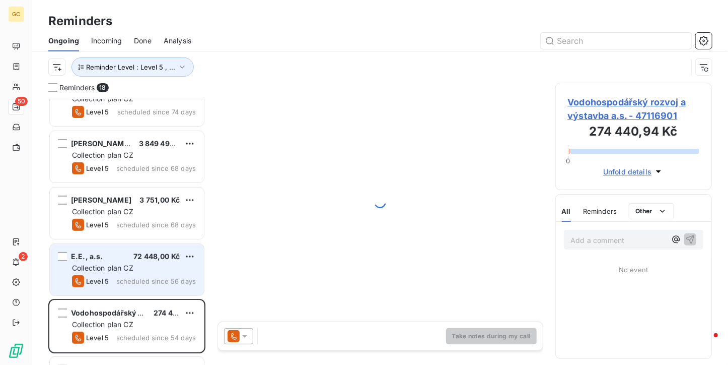
click at [123, 264] on span "Collection plan CZ" at bounding box center [102, 267] width 61 height 9
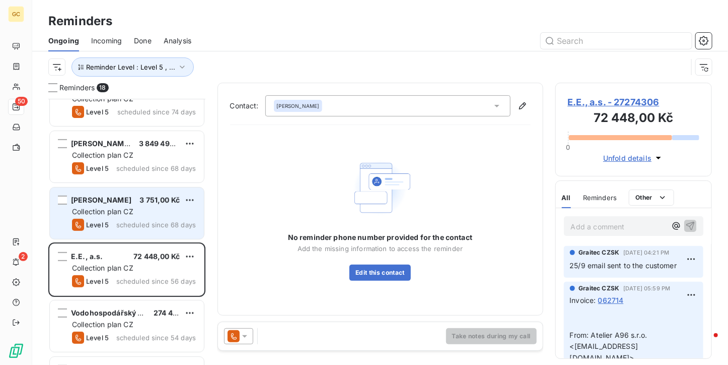
click at [125, 226] on span "scheduled since 68 days" at bounding box center [156, 225] width 80 height 8
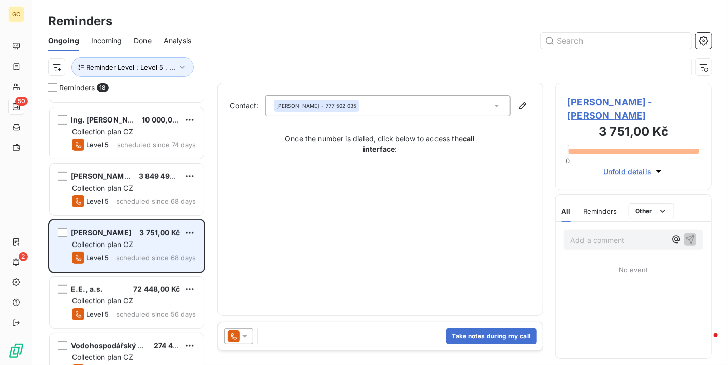
scroll to position [145, 0]
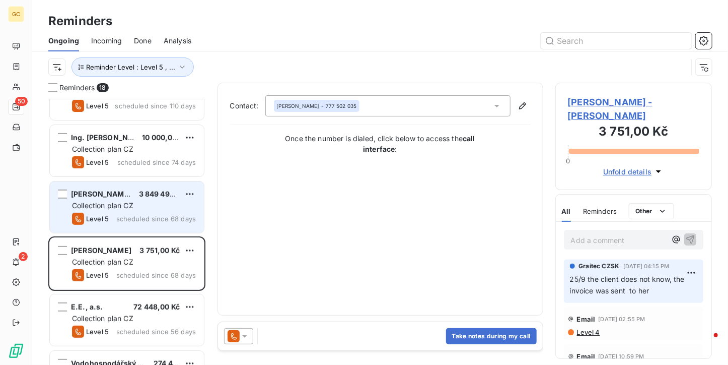
click at [124, 205] on span "Collection plan CZ" at bounding box center [102, 205] width 61 height 9
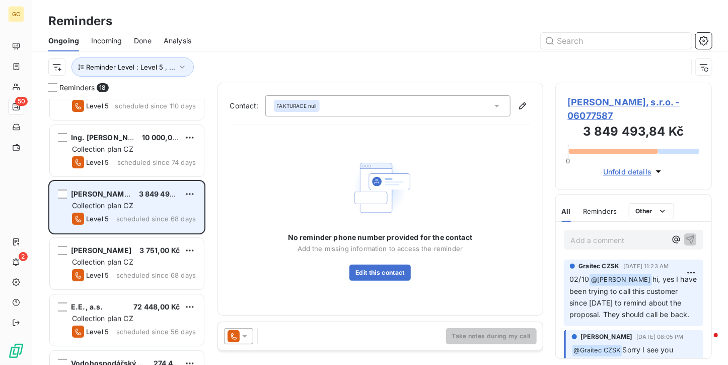
scroll to position [95, 0]
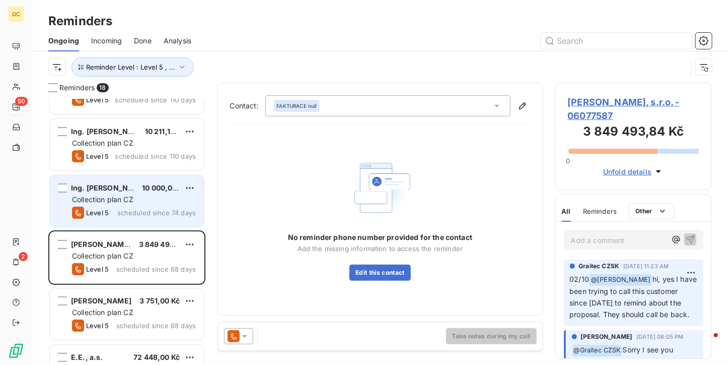
click at [127, 222] on div "Ing. [PERSON_NAME] 10 000,00 Kč Collection plan CZ Level 5 scheduled since 74 d…" at bounding box center [127, 200] width 154 height 51
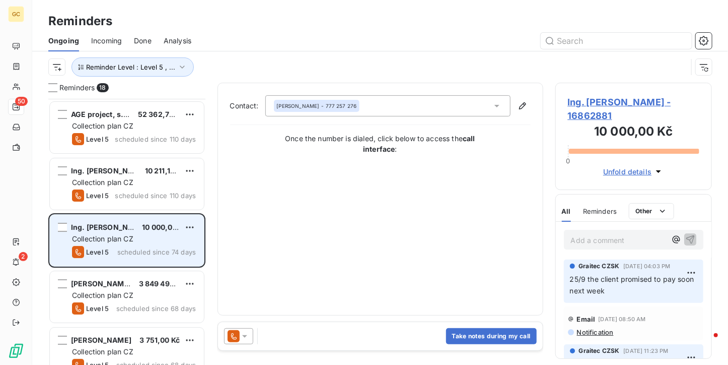
scroll to position [44, 0]
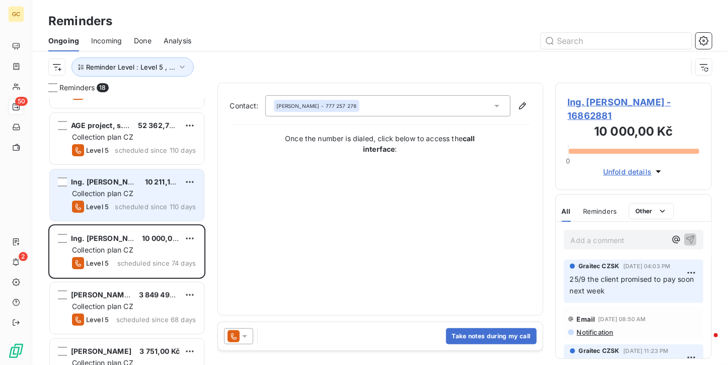
click at [133, 189] on span "Collection plan CZ" at bounding box center [102, 193] width 61 height 9
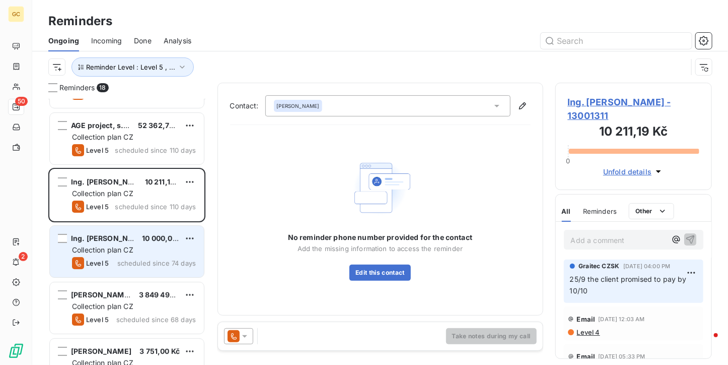
click at [136, 251] on div "Collection plan CZ" at bounding box center [134, 250] width 124 height 10
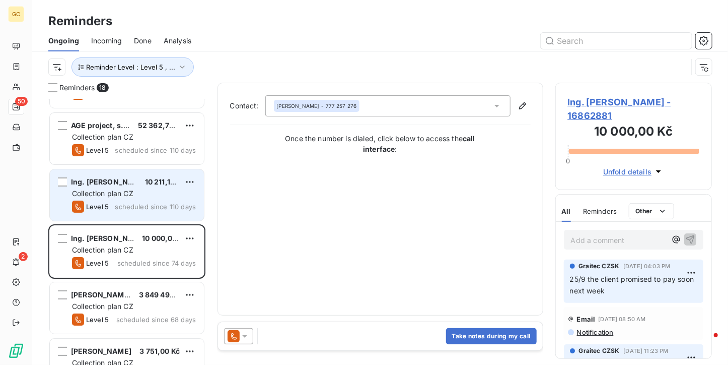
click at [147, 190] on div "Collection plan CZ" at bounding box center [134, 193] width 124 height 10
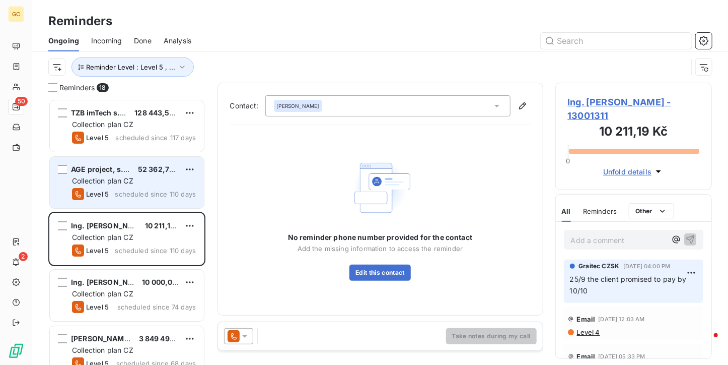
click at [147, 186] on div "AGE project, s.r.o. 52 362,75 Kč Collection plan CZ Level 5 scheduled since 110…" at bounding box center [127, 182] width 154 height 51
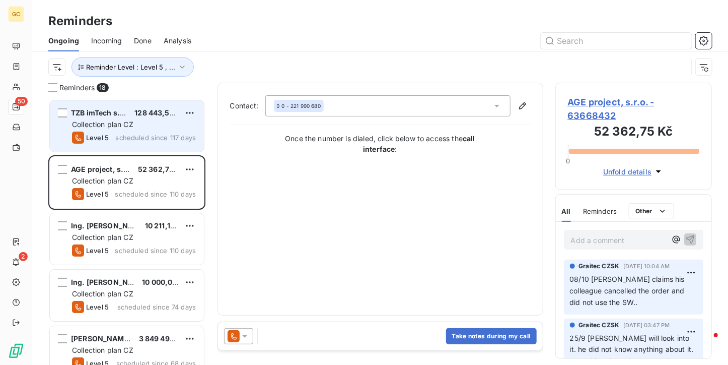
click at [160, 120] on div "Collection plan CZ" at bounding box center [134, 124] width 124 height 10
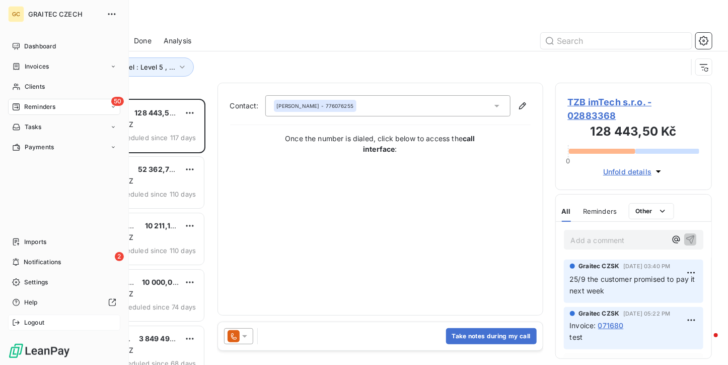
click at [25, 325] on span "Logout" at bounding box center [34, 322] width 20 height 9
